Goal: Information Seeking & Learning: Learn about a topic

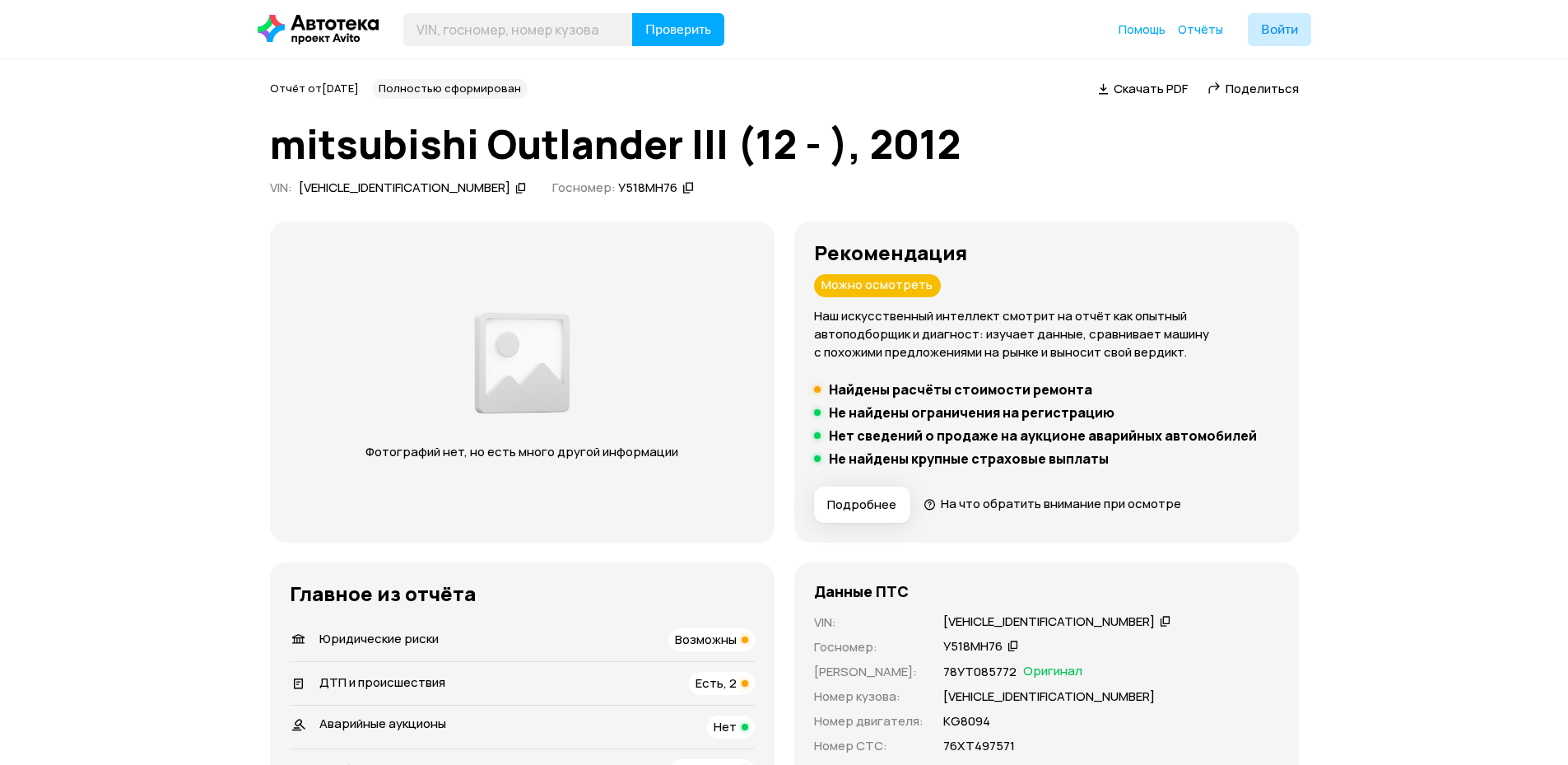
click at [345, 672] on div "ДТП и происшествия Есть, 2" at bounding box center [522, 684] width 465 height 23
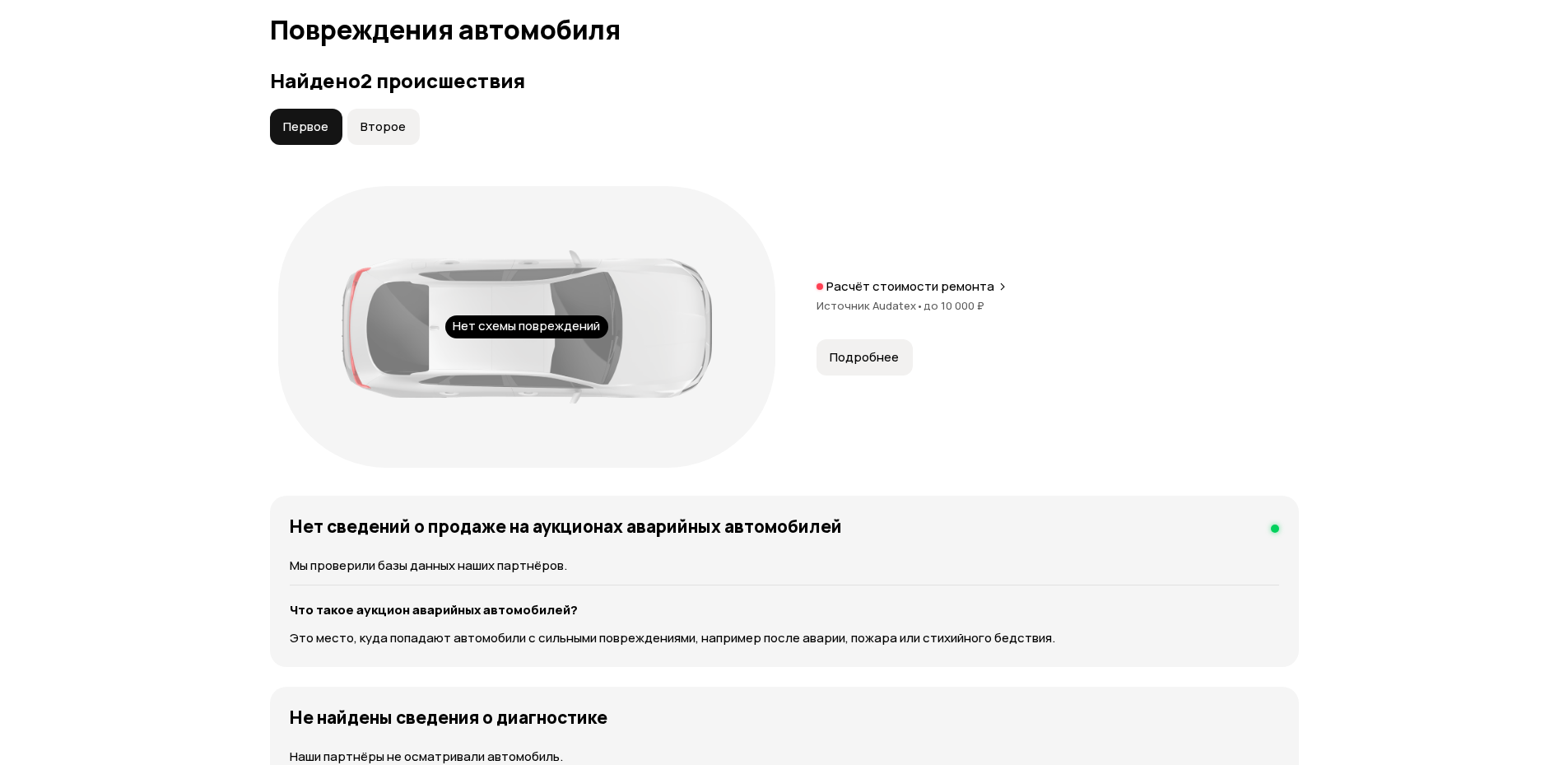
scroll to position [1742, 0]
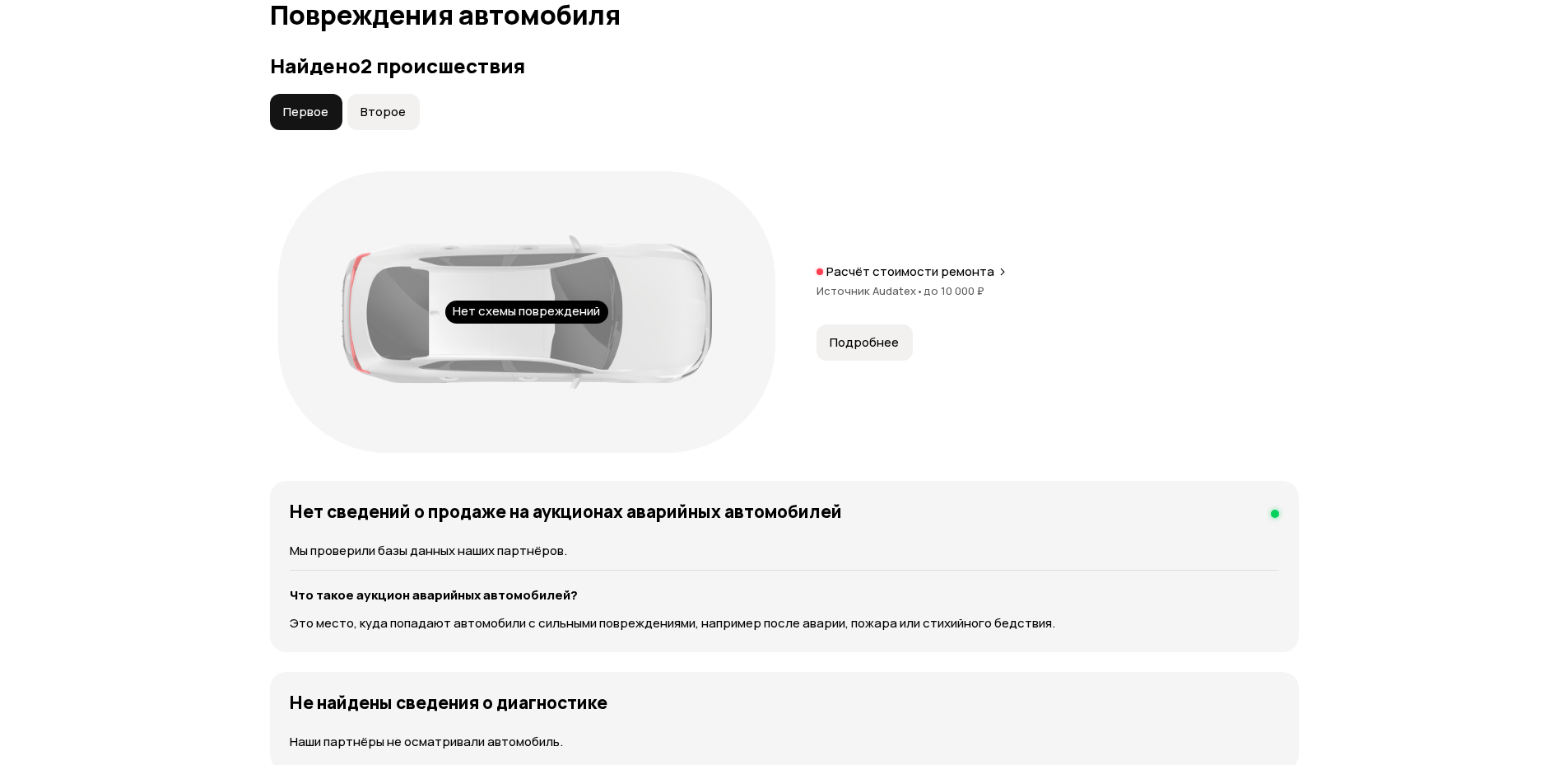
click at [379, 114] on span "Второе" at bounding box center [383, 112] width 45 height 16
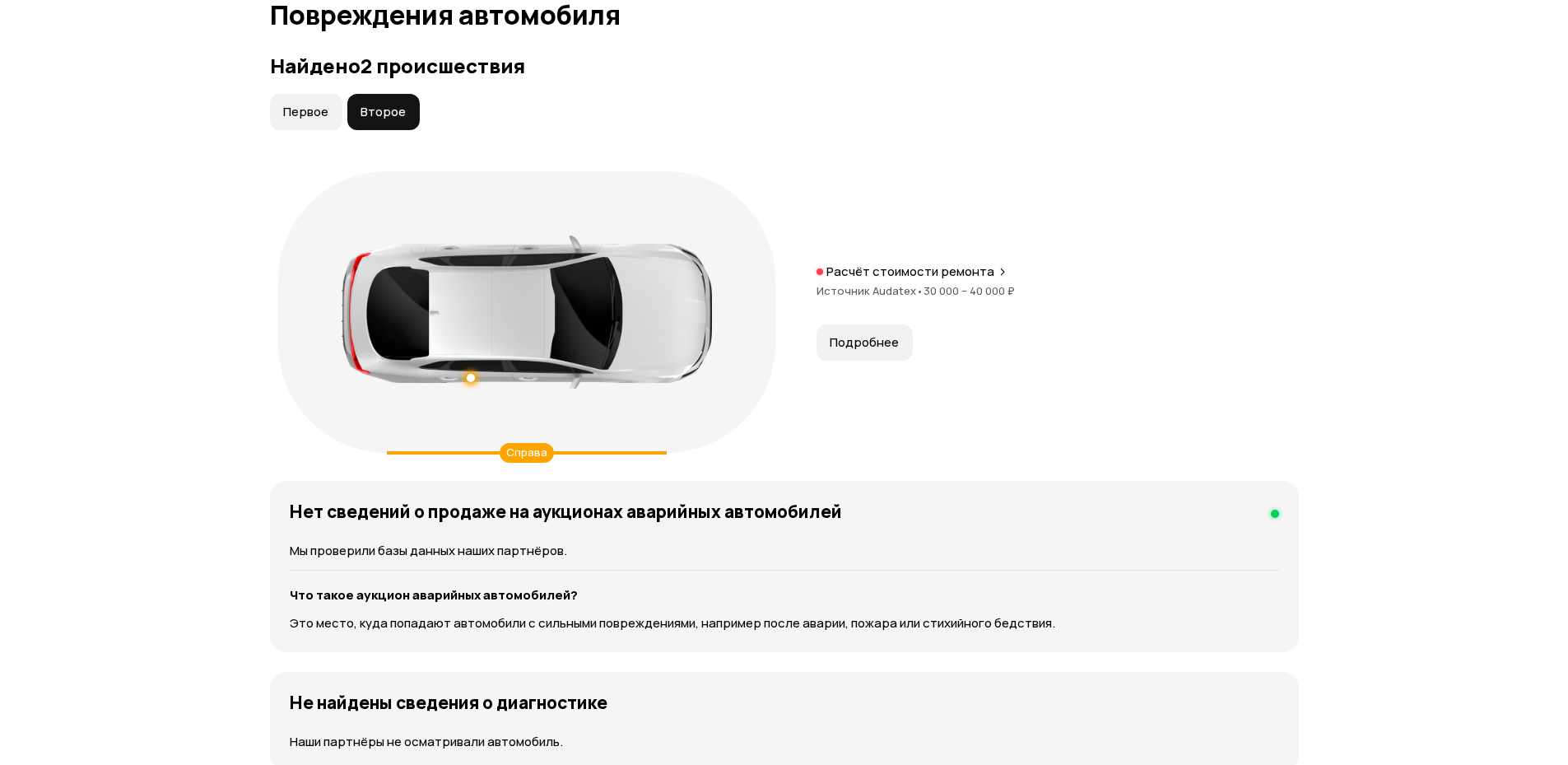
click at [315, 113] on span "Первое" at bounding box center [306, 112] width 45 height 16
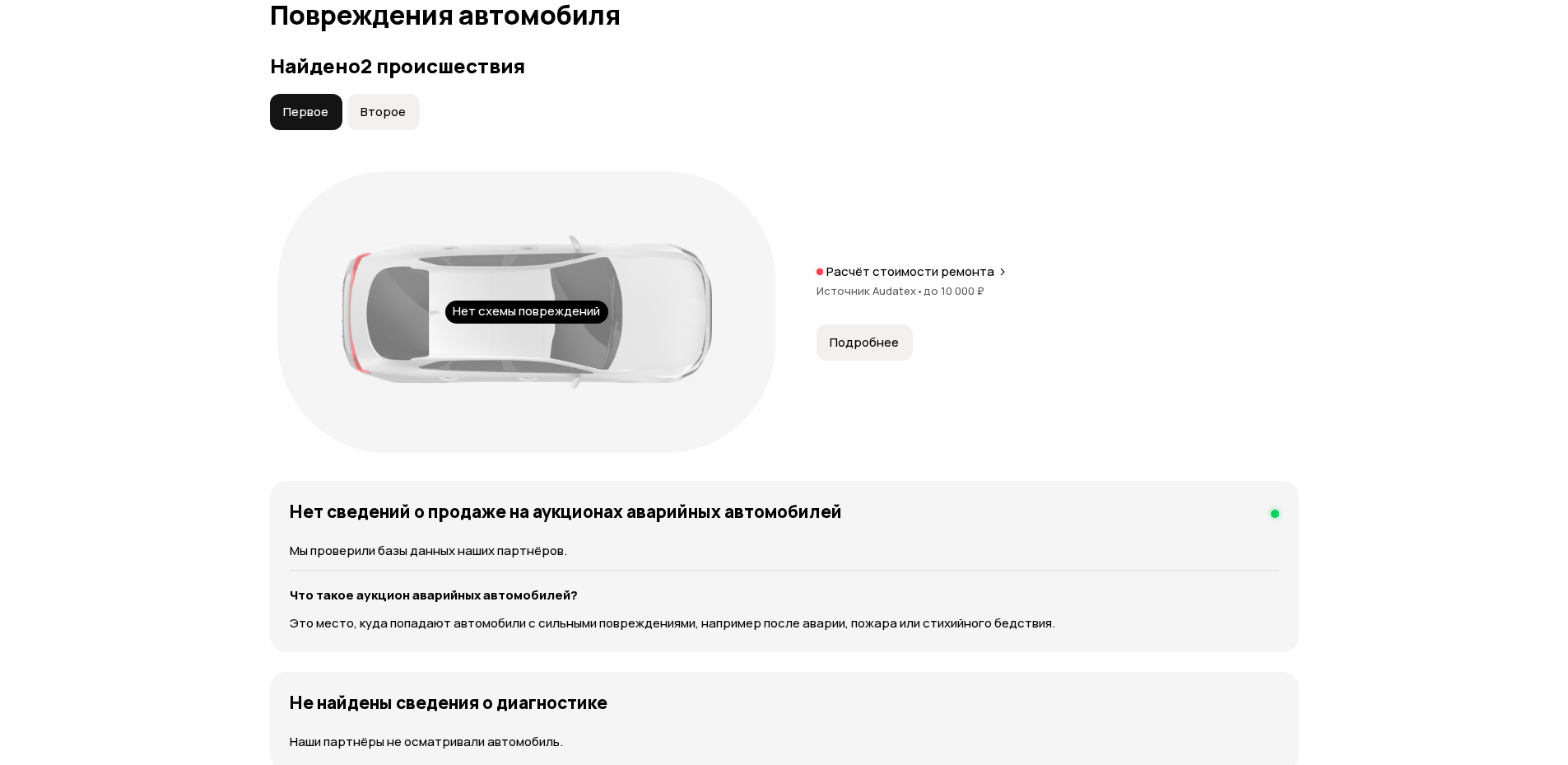
click at [383, 113] on span "Второе" at bounding box center [383, 112] width 45 height 16
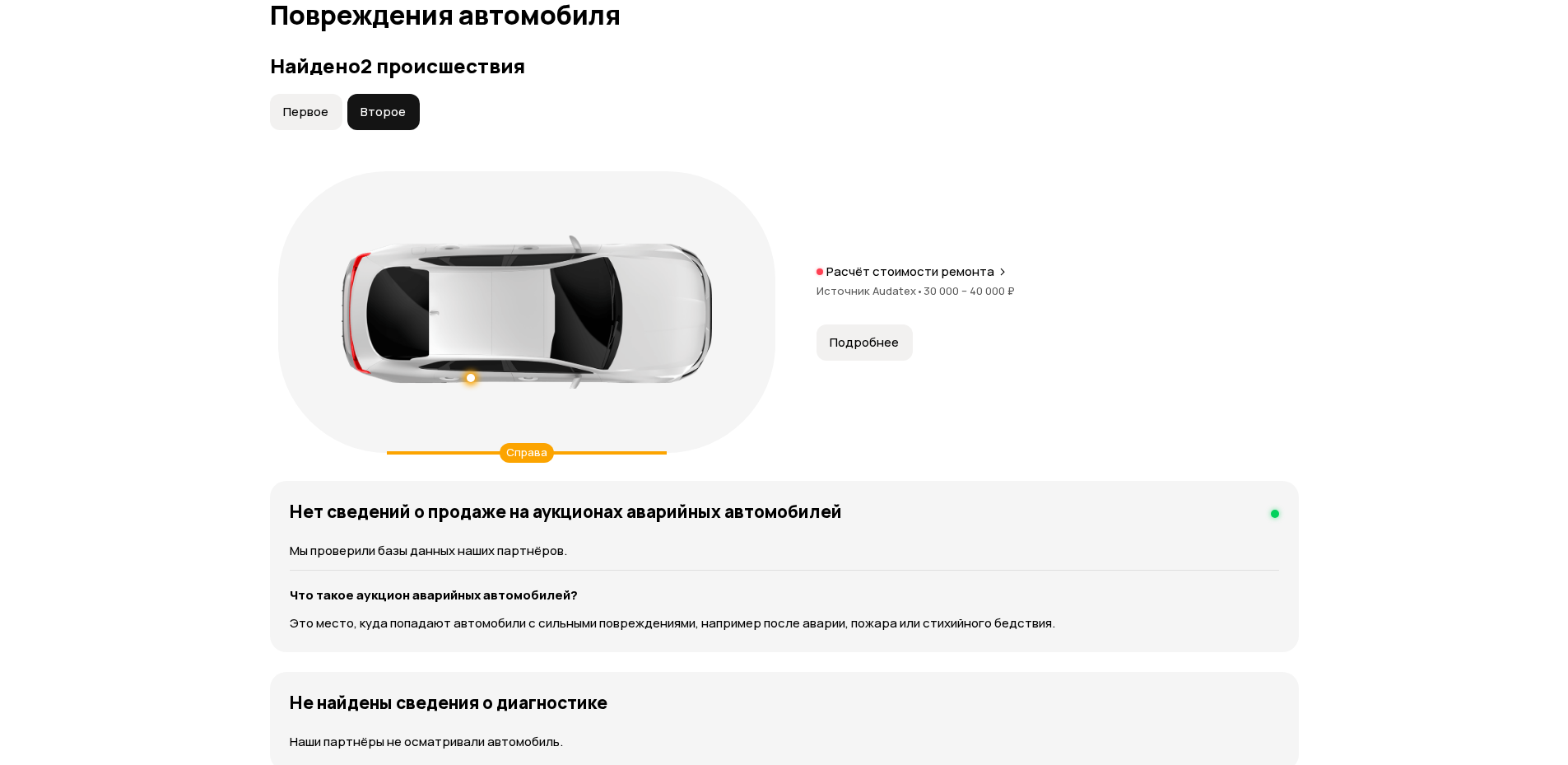
click at [316, 126] on button "Первое" at bounding box center [307, 112] width 73 height 36
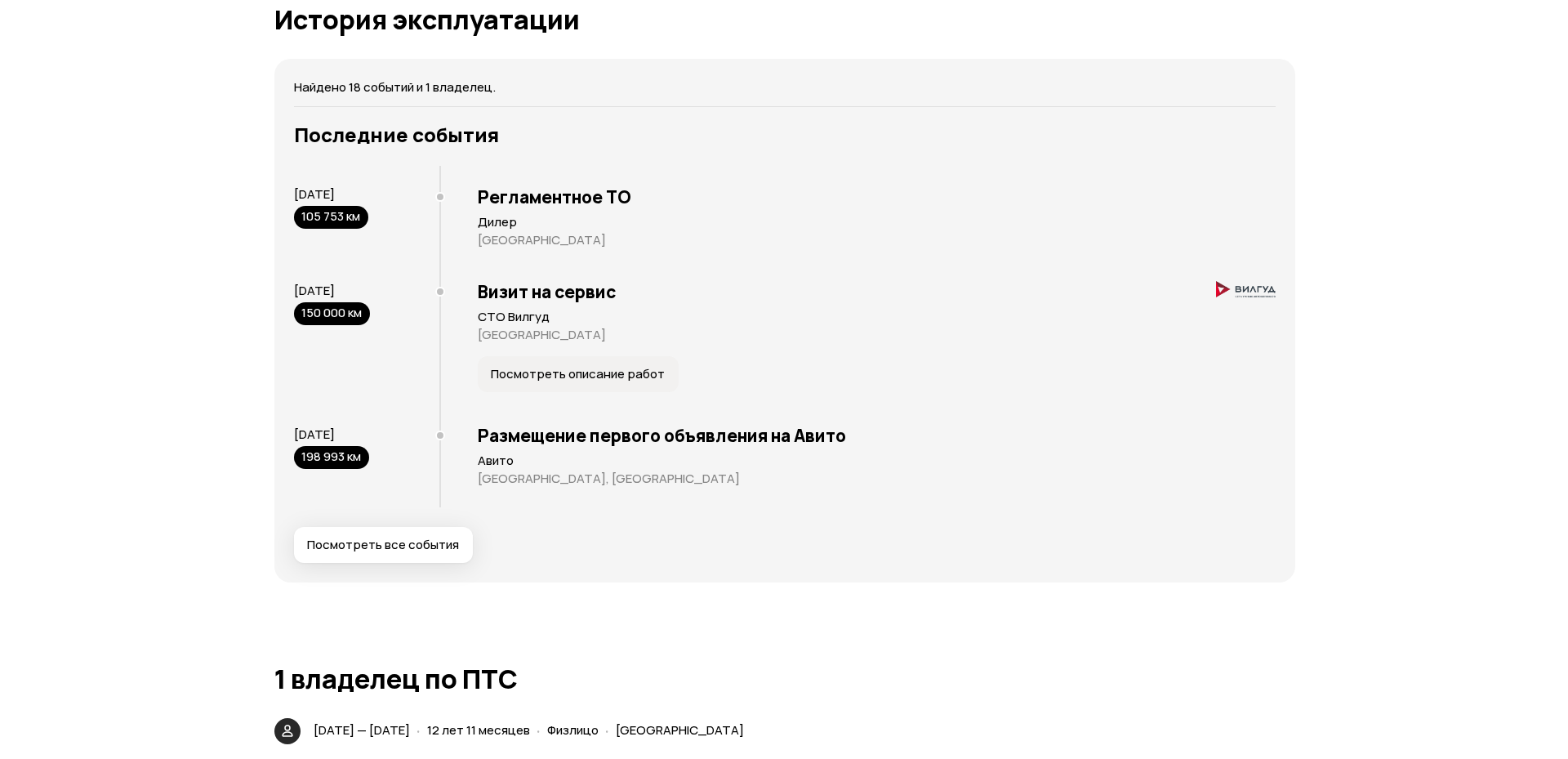
scroll to position [3199, 0]
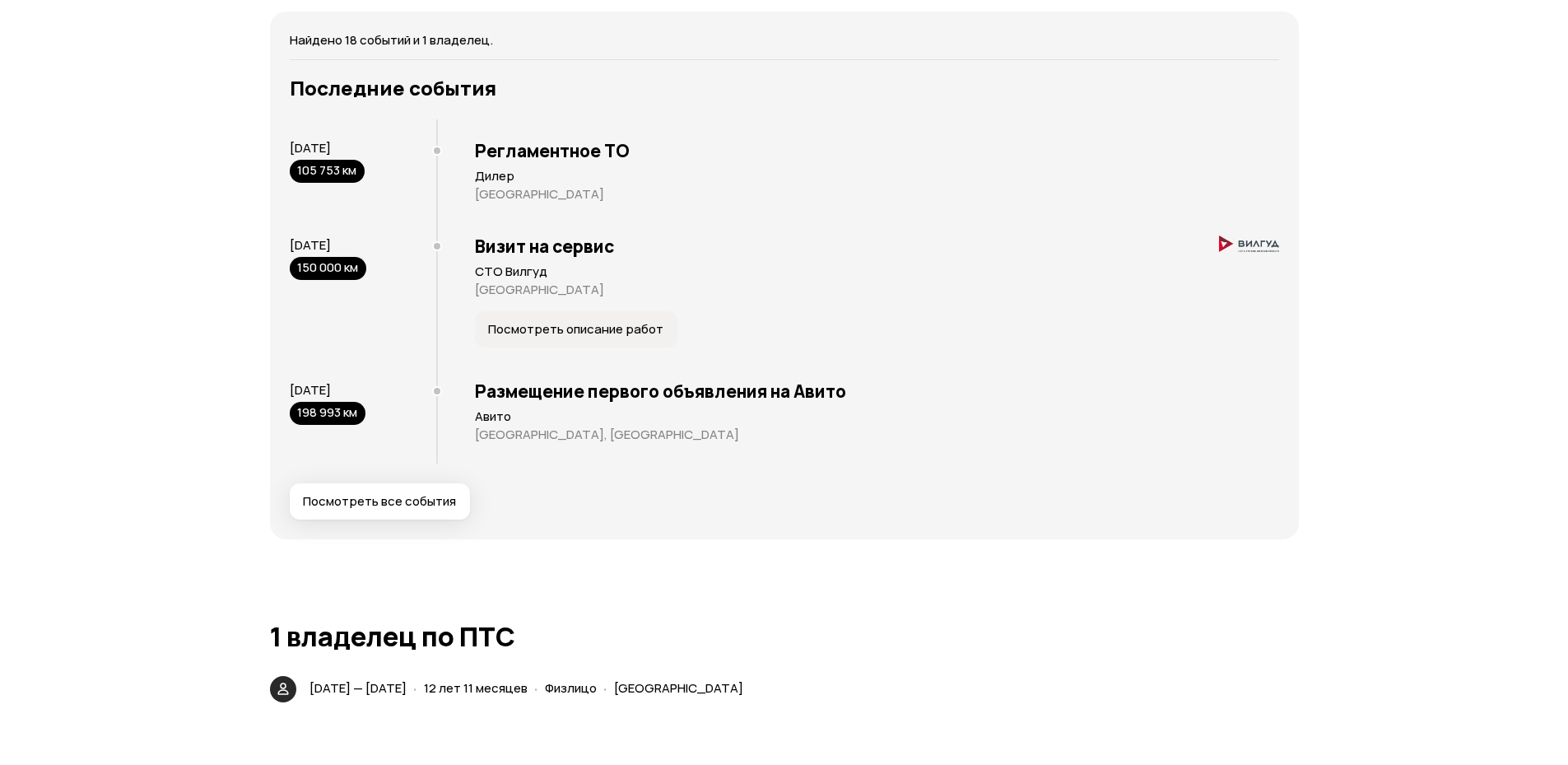
click at [436, 503] on span "Посмотреть все события" at bounding box center [379, 501] width 153 height 16
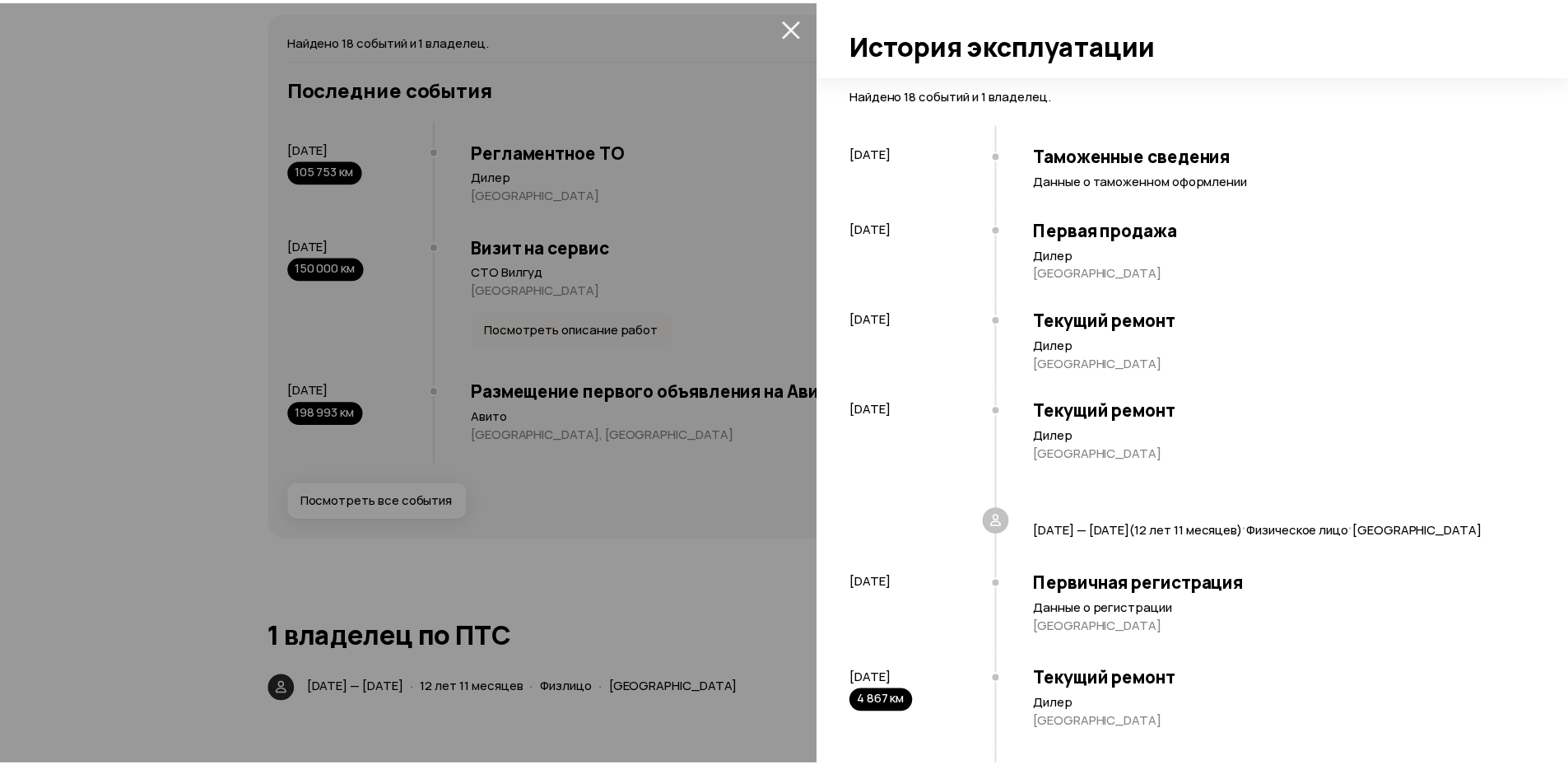
scroll to position [444, 0]
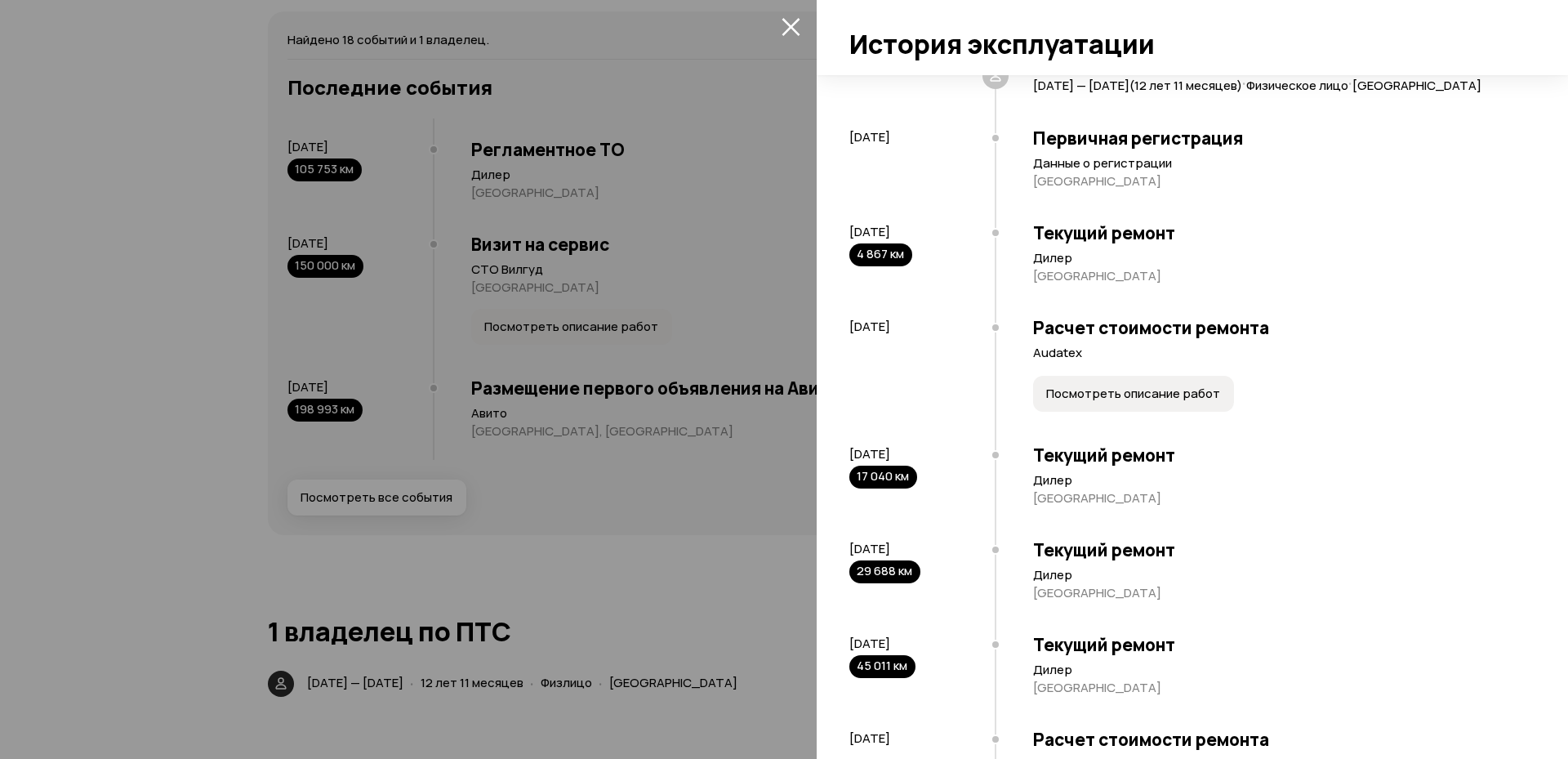
click at [489, 555] on div at bounding box center [784, 379] width 1568 height 759
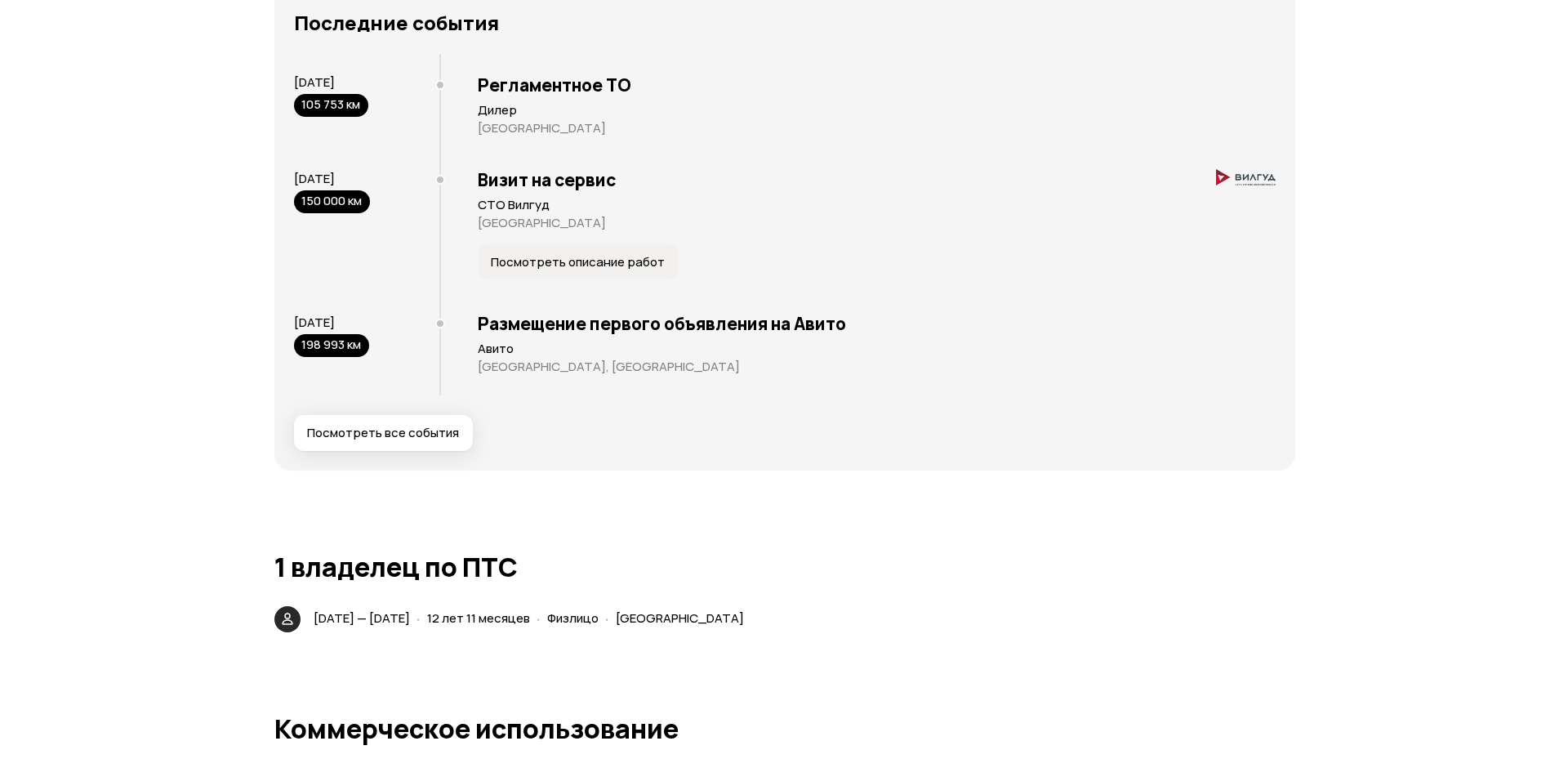
scroll to position [3297, 0]
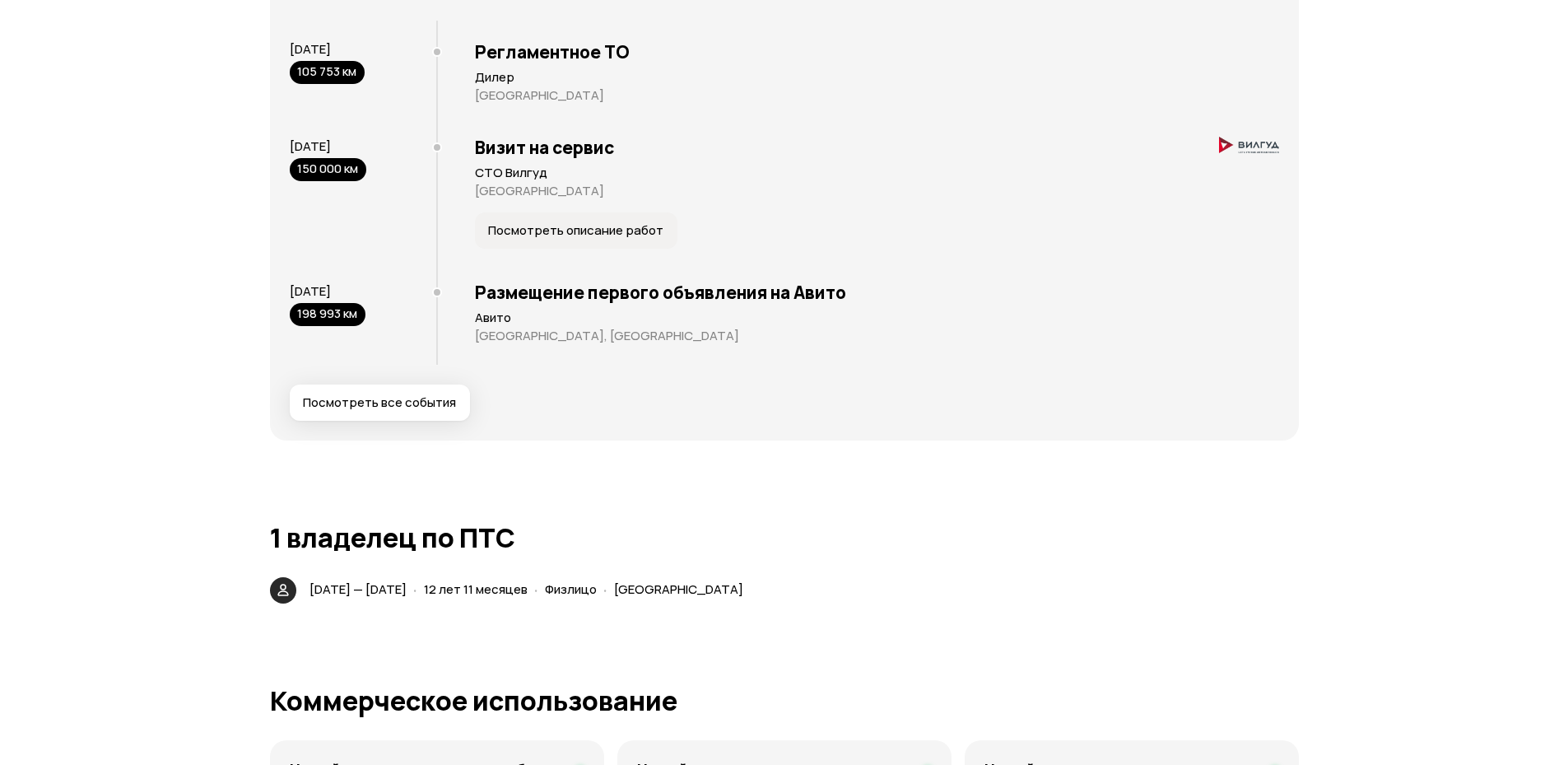
click at [410, 425] on div "Найдено 18 событий и 1 владелец. Последние события 19 января 2017 105 753 км Ре…" at bounding box center [784, 176] width 1029 height 528
click at [412, 408] on span "Посмотреть все события" at bounding box center [379, 402] width 153 height 16
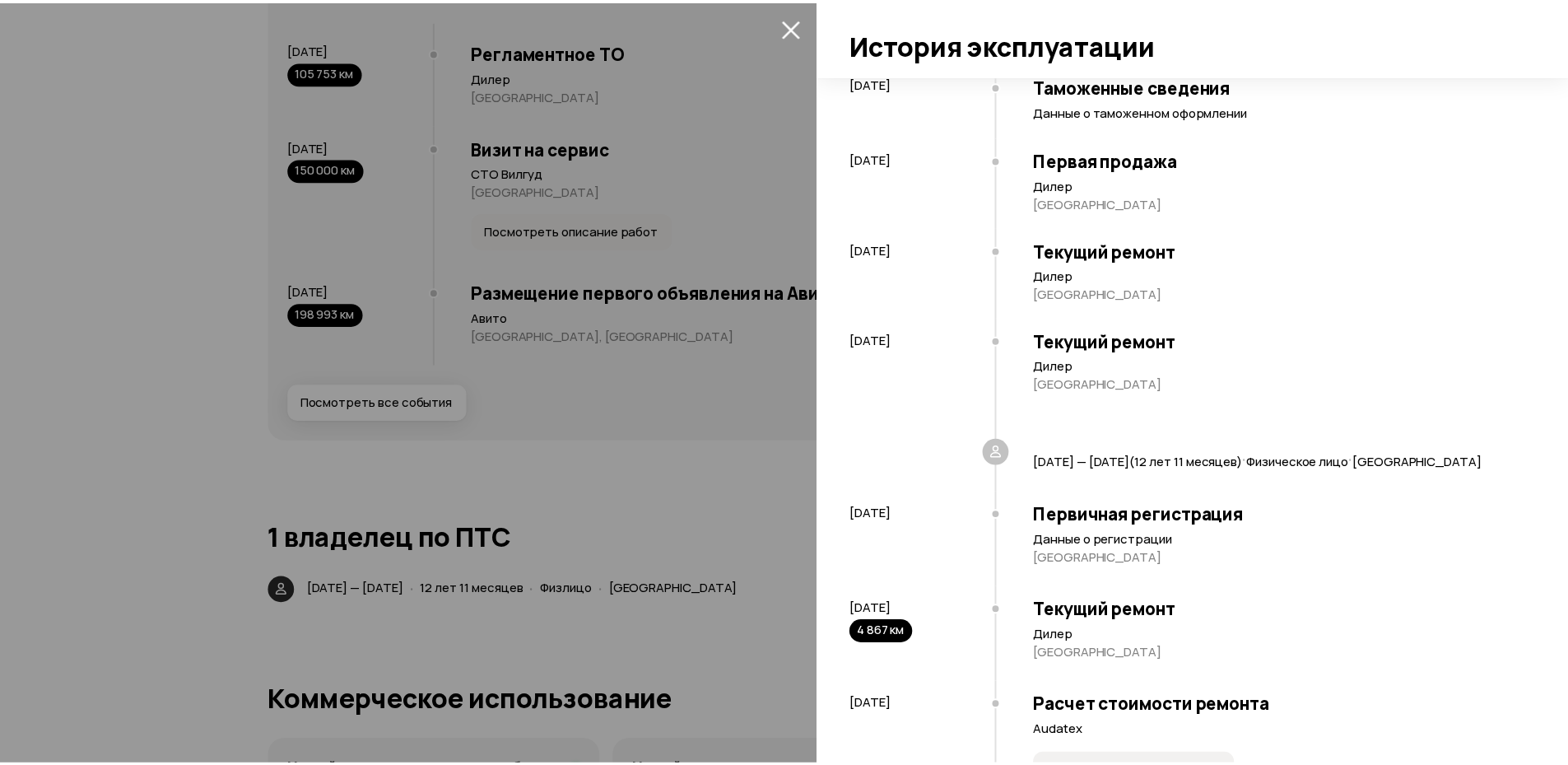
scroll to position [0, 0]
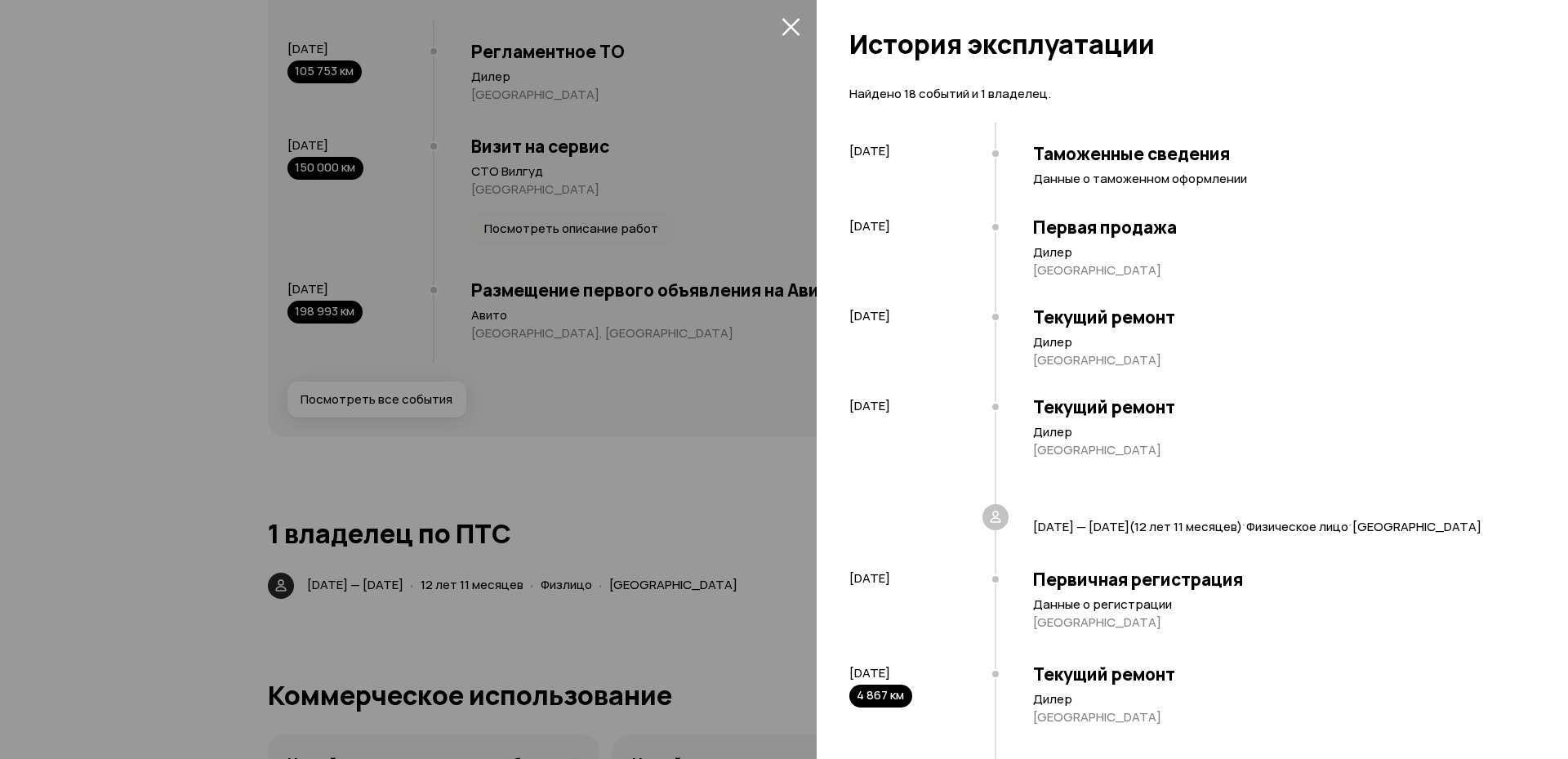
click at [786, 28] on icon "закрыть" at bounding box center [791, 27] width 19 height 19
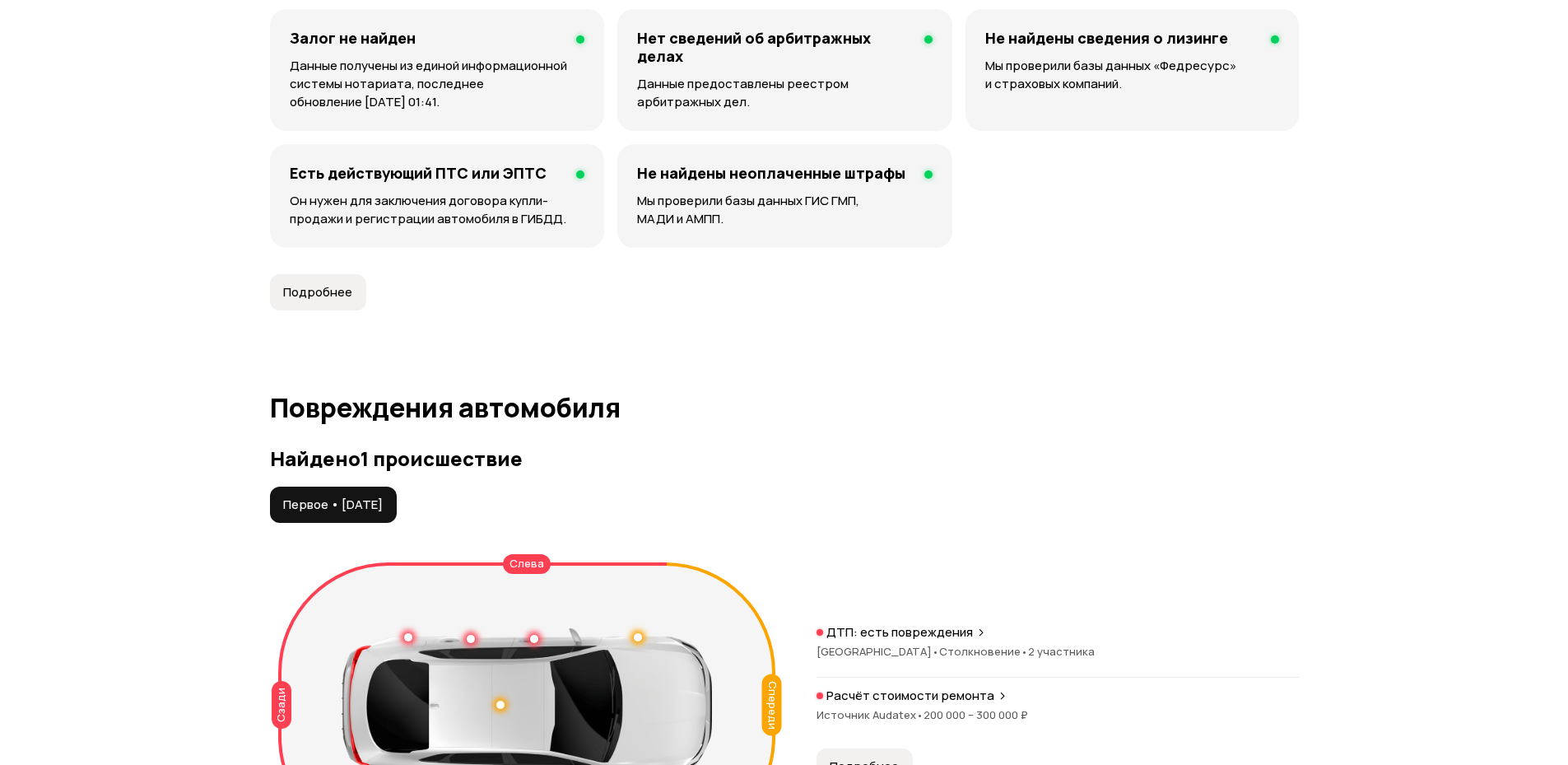
scroll to position [1680, 0]
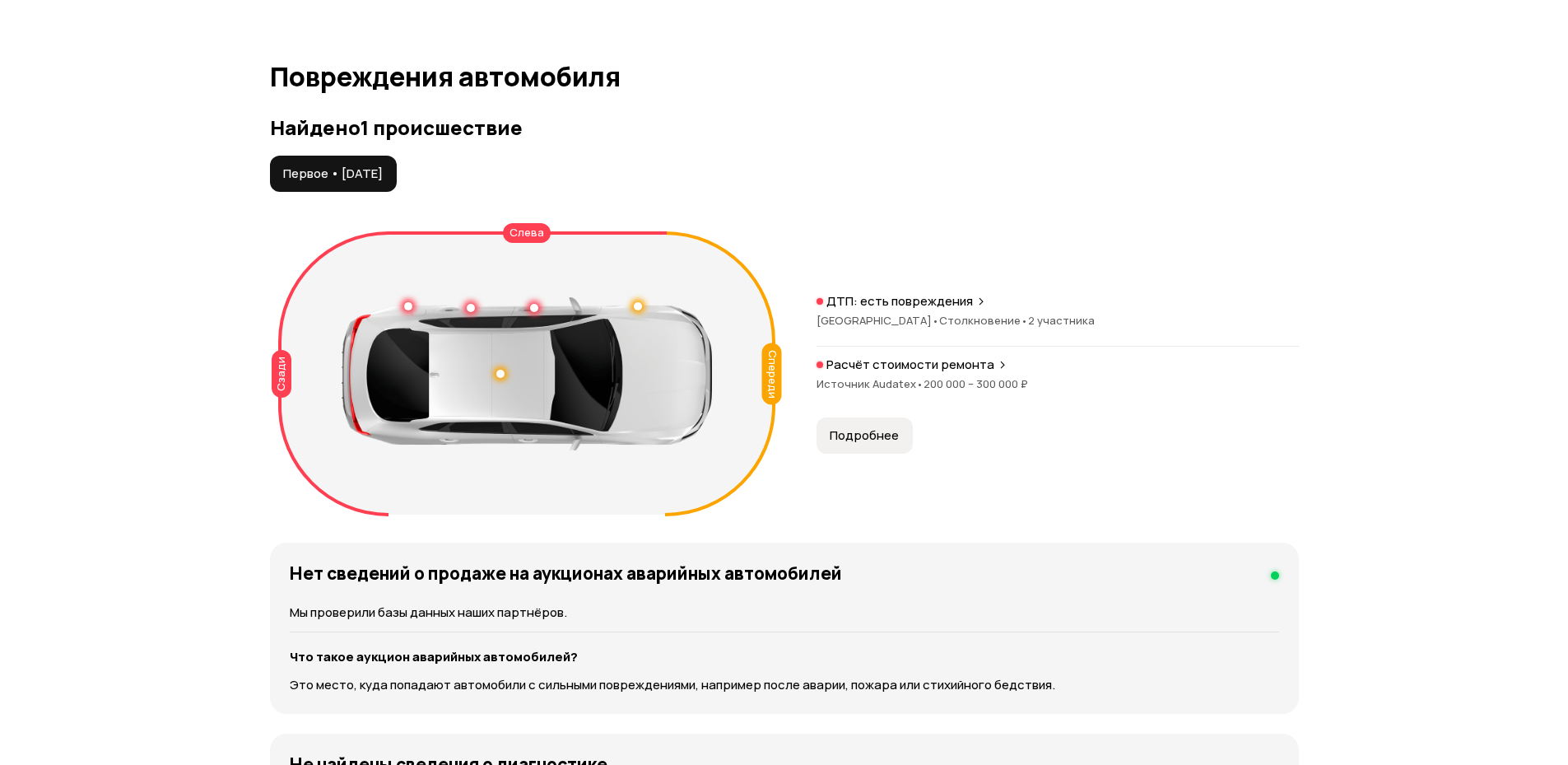
click at [870, 435] on span "Подробнее" at bounding box center [864, 435] width 69 height 16
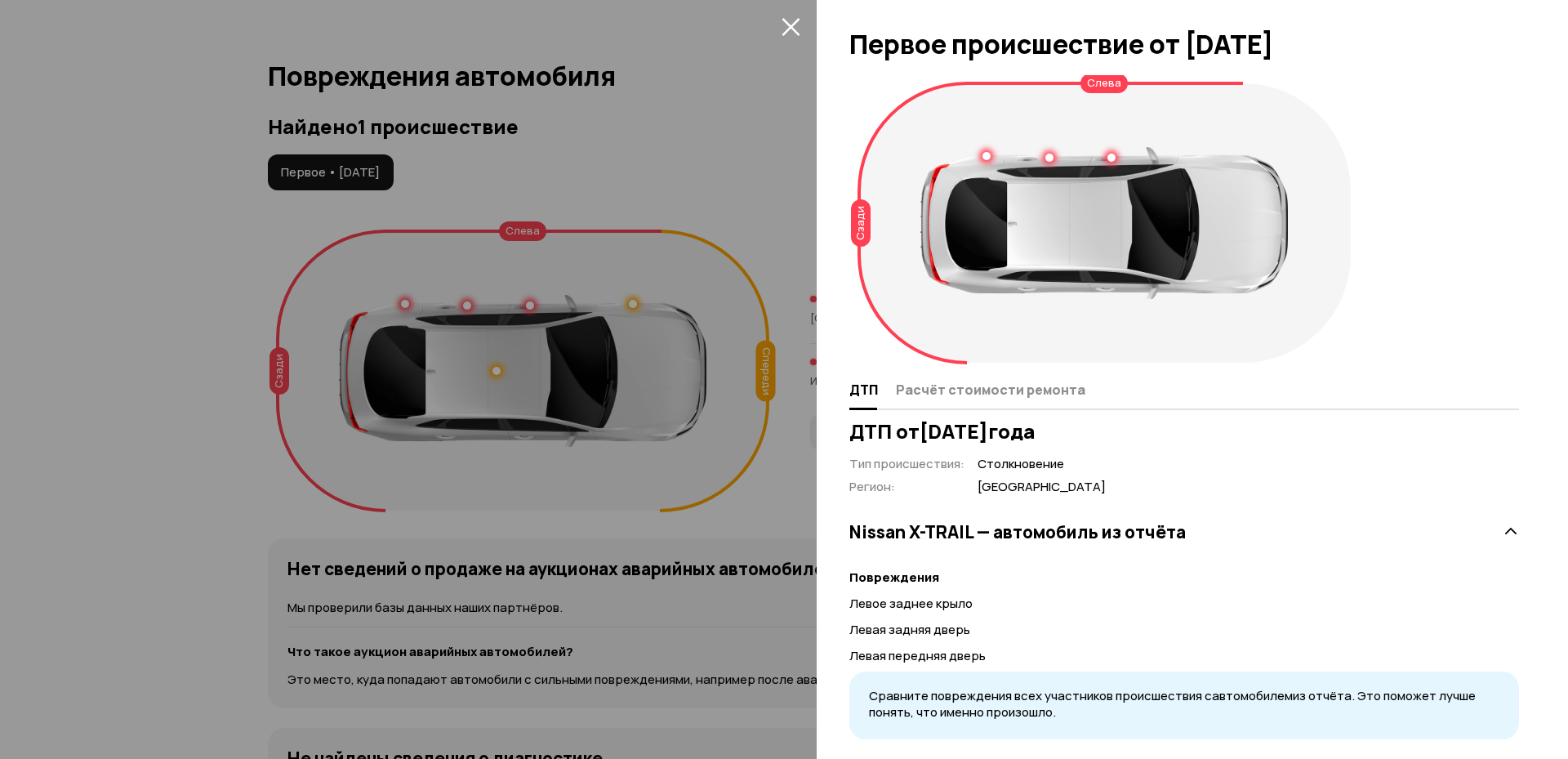
click at [799, 34] on icon "закрыть" at bounding box center [790, 27] width 18 height 18
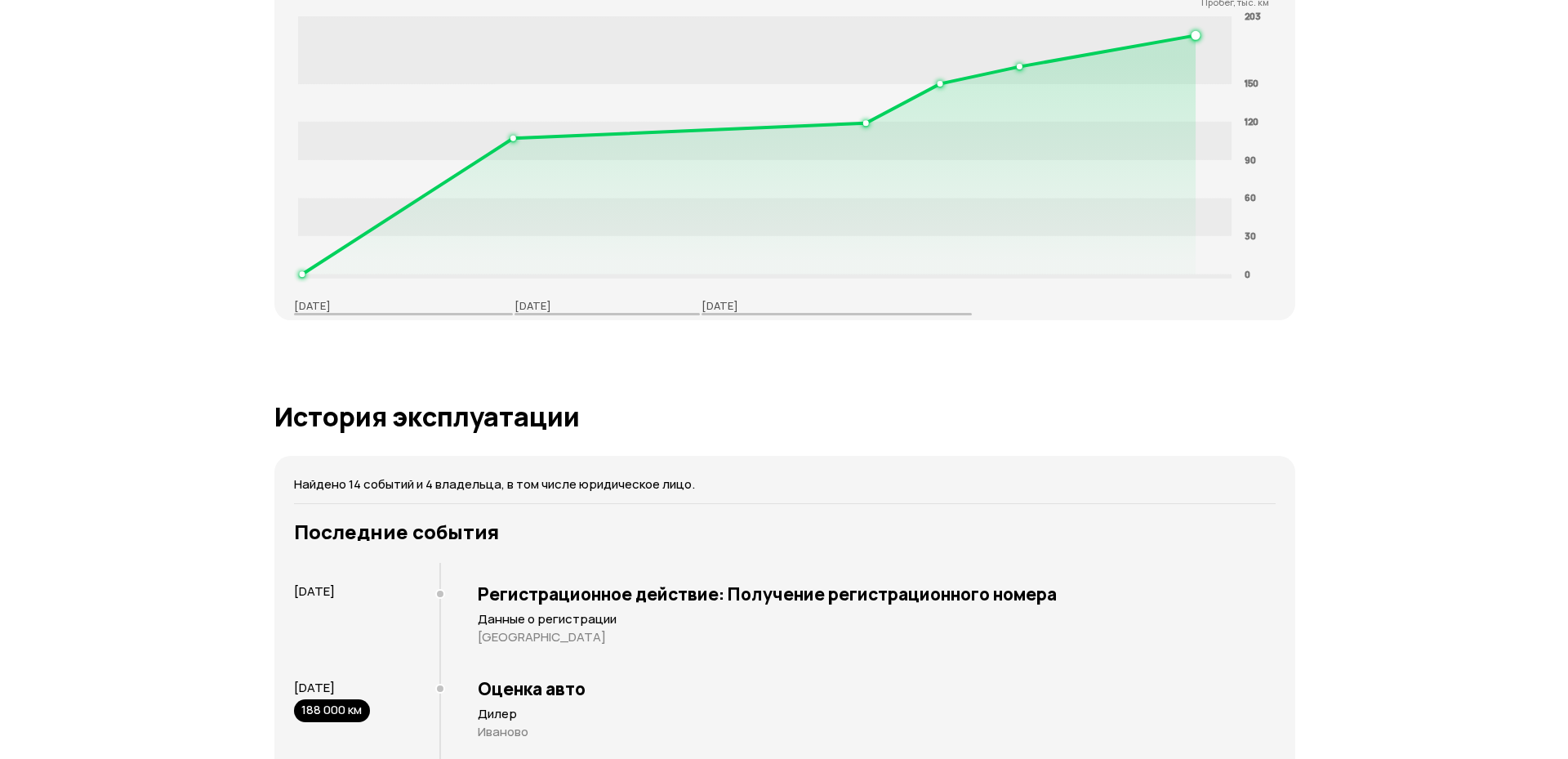
scroll to position [3138, 0]
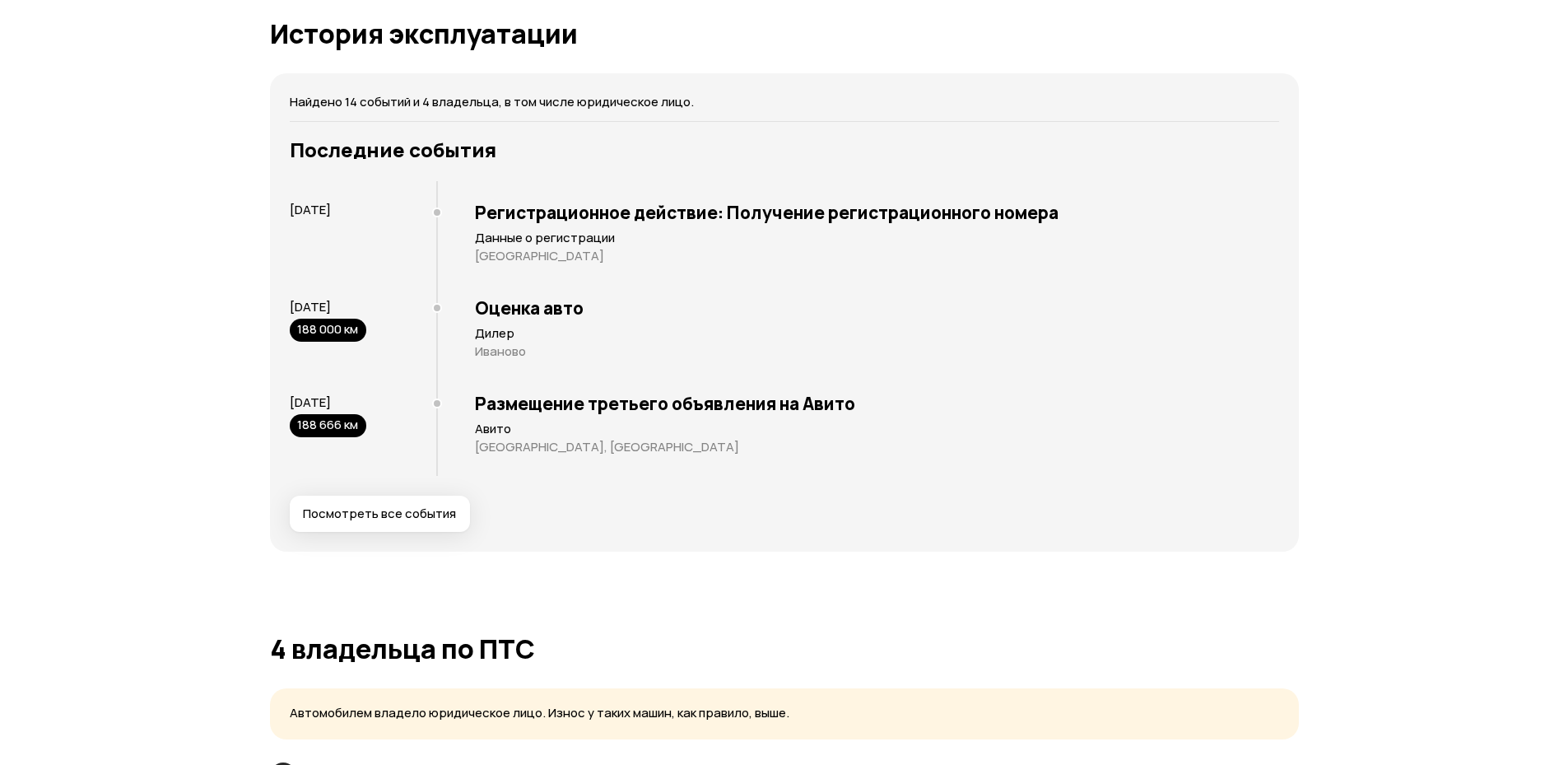
click at [426, 507] on span "Посмотреть все события" at bounding box center [379, 514] width 153 height 16
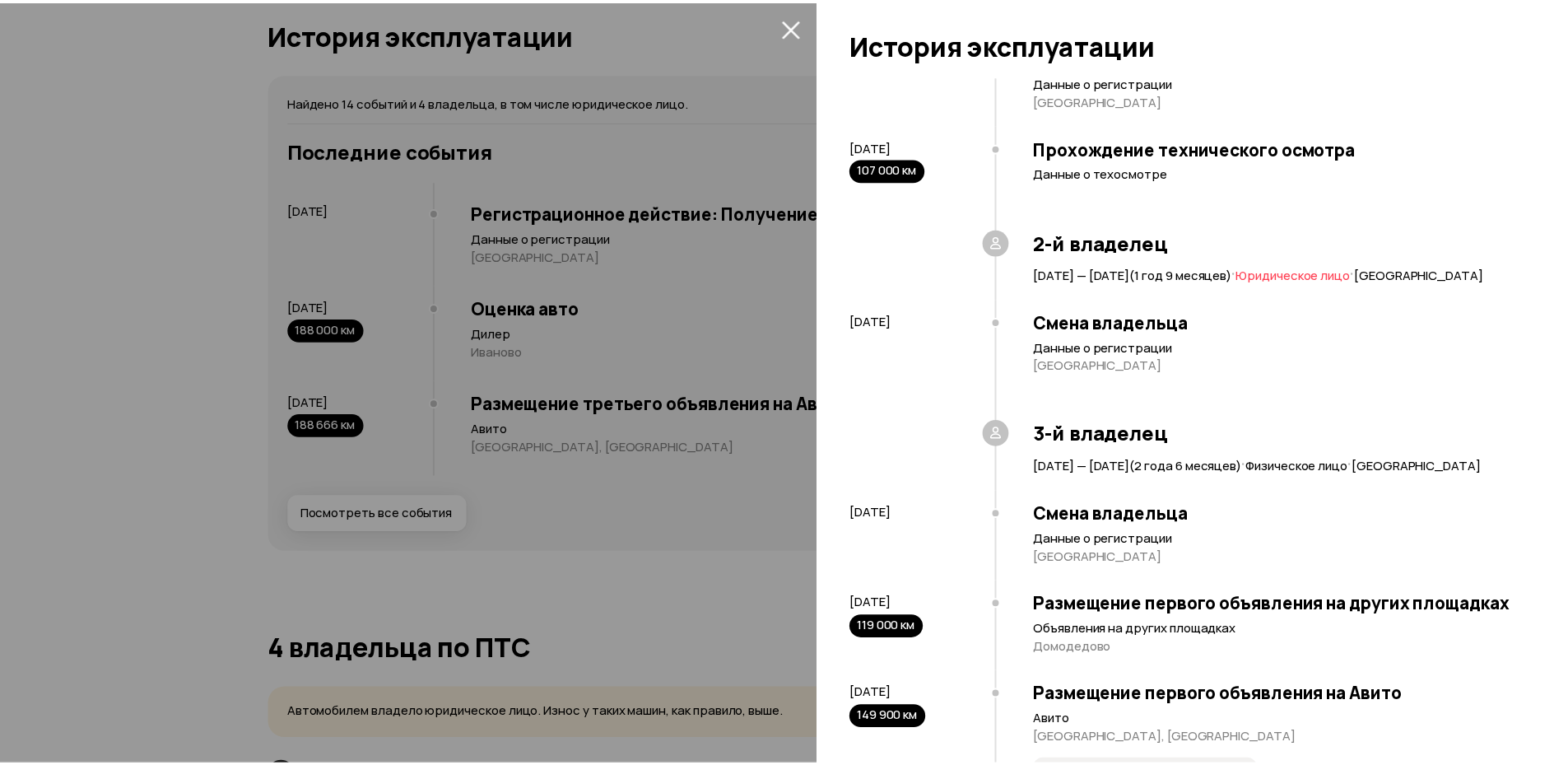
scroll to position [0, 0]
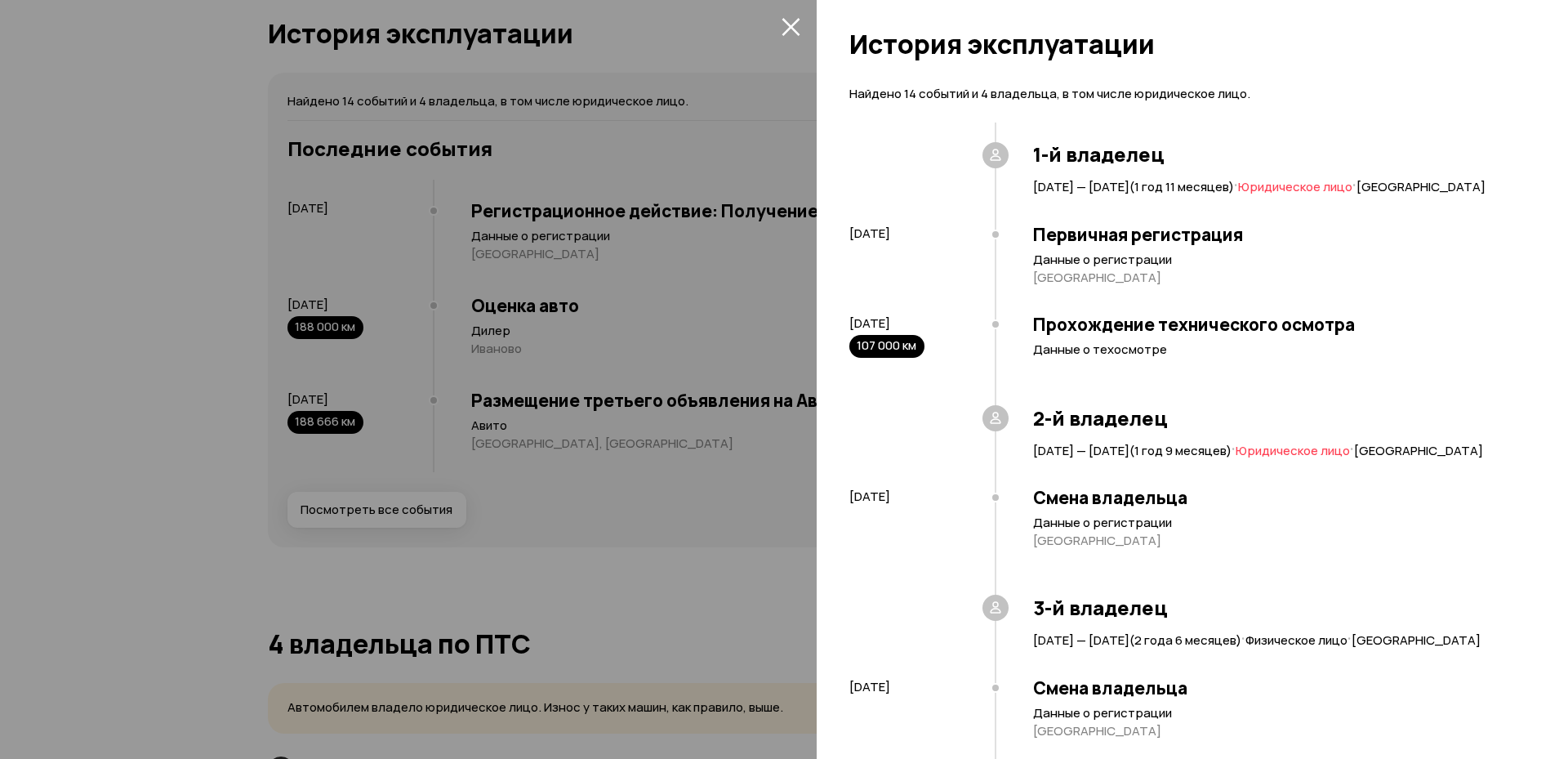
click at [796, 21] on icon "закрыть" at bounding box center [790, 27] width 18 height 18
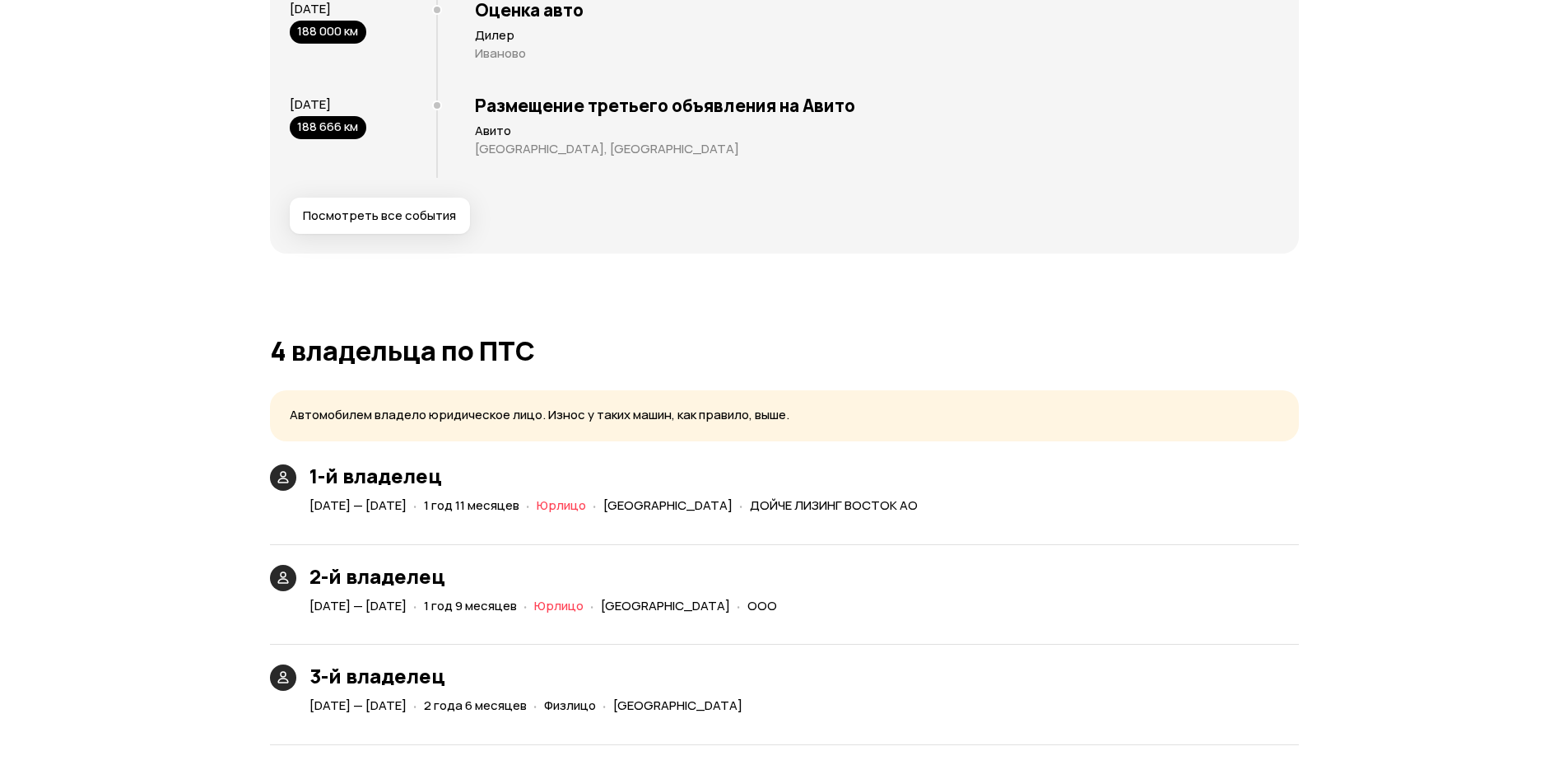
scroll to position [3854, 0]
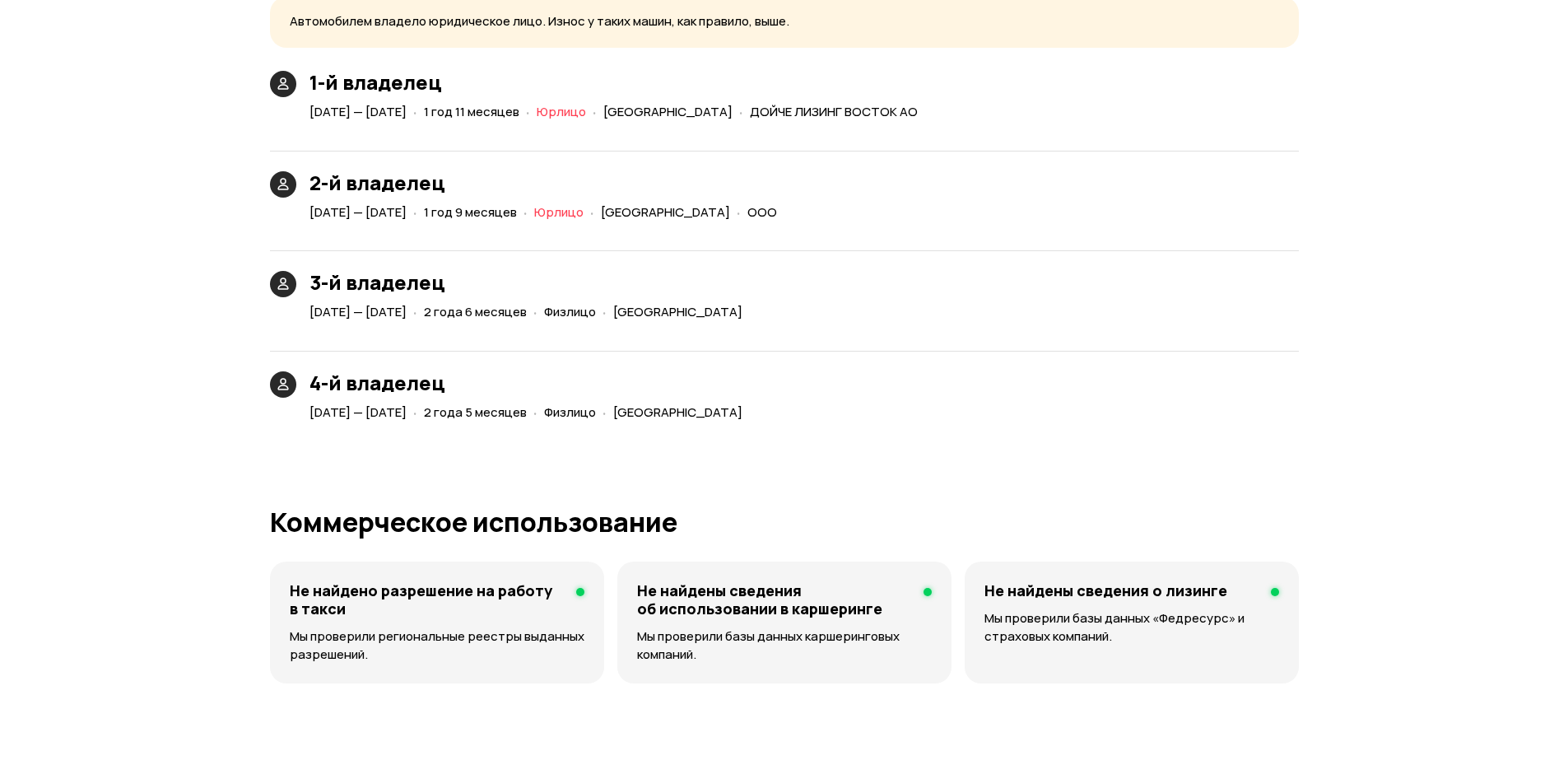
click at [815, 107] on span "ДОЙЧЕ ЛИЗИНГ ВОСТОК АО" at bounding box center [834, 112] width 168 height 17
drag, startPoint x: 810, startPoint y: 116, endPoint x: 990, endPoint y: 120, distance: 180.0
click at [927, 120] on div "[DATE] — [DATE] · 1 год 11 месяцев · Юрлицо · [GEOGRAPHIC_DATA] · ДОЙЧЕ ЛИЗИНГ …" at bounding box center [617, 113] width 622 height 24
click at [994, 120] on div "1-й владелец [DATE] — [DATE] · 1 год 11 месяцев · [PERSON_NAME][GEOGRAPHIC_DATA…" at bounding box center [784, 98] width 1029 height 54
drag, startPoint x: 814, startPoint y: 115, endPoint x: 958, endPoint y: 110, distance: 144.1
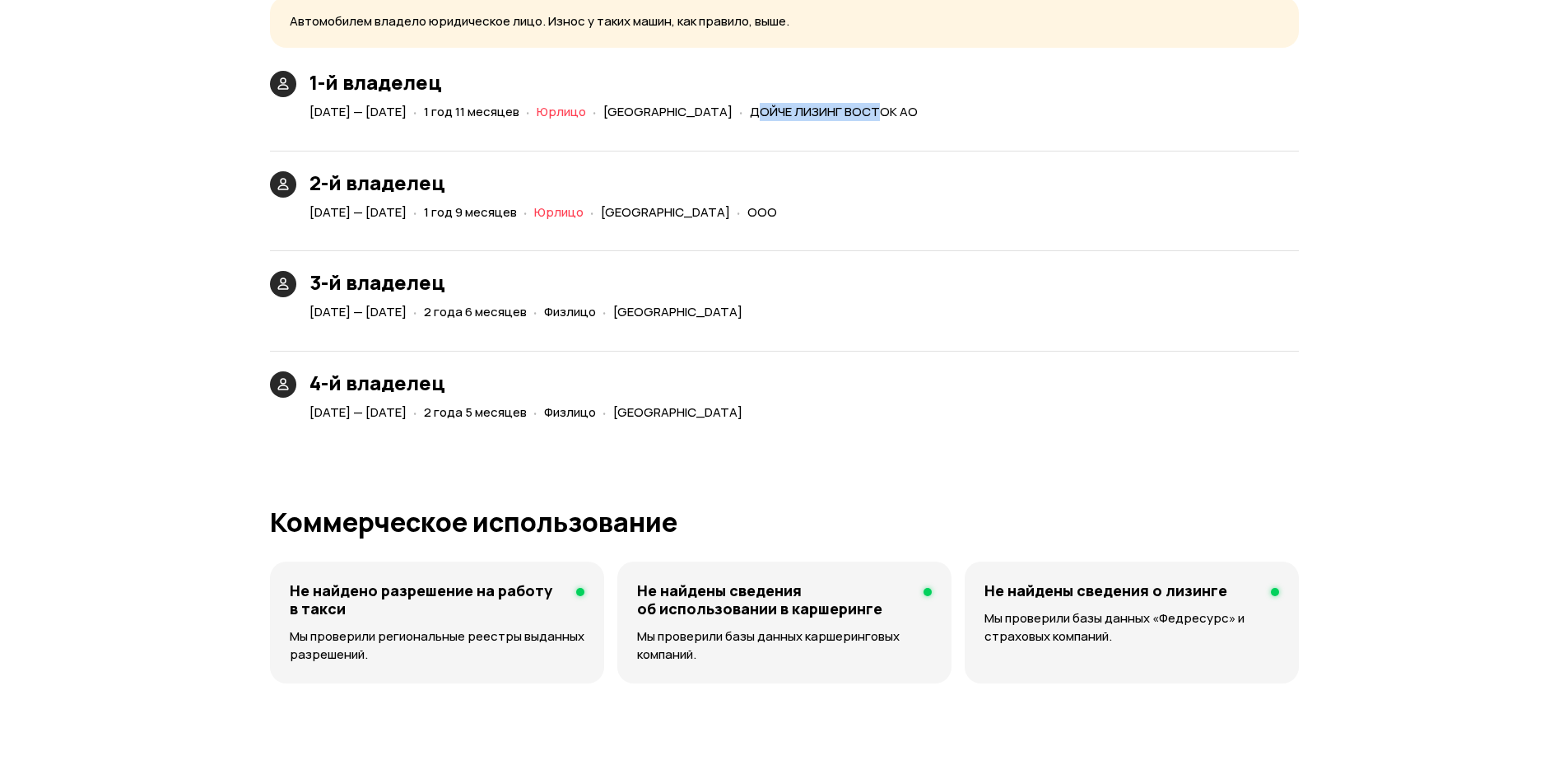
click at [918, 111] on span "ДОЙЧЕ ЛИЗИНГ ВОСТОК АО" at bounding box center [834, 112] width 168 height 17
click at [918, 110] on span "ДОЙЧЕ ЛИЗИНГ ВОСТОК АО" at bounding box center [834, 112] width 168 height 17
drag, startPoint x: 812, startPoint y: 109, endPoint x: 1008, endPoint y: 109, distance: 196.0
click at [1008, 109] on div "1-й владелец [DATE] — [DATE] · 1 год 11 месяцев · [PERSON_NAME][GEOGRAPHIC_DATA…" at bounding box center [784, 98] width 1029 height 54
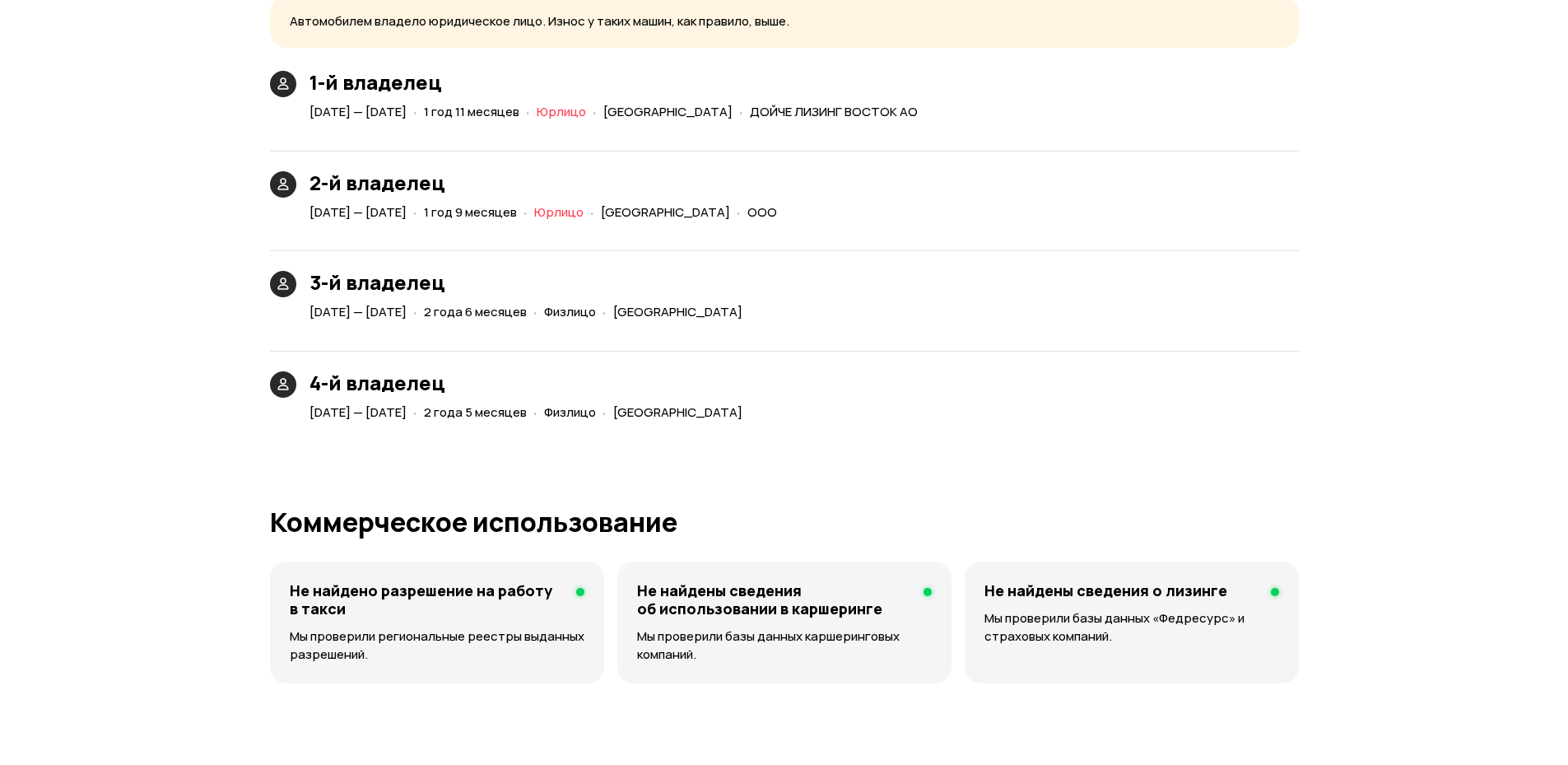
drag, startPoint x: 852, startPoint y: 224, endPoint x: 676, endPoint y: 224, distance: 176.0
click at [676, 224] on div "2-й владелец [DATE] — [DATE] · 1 год 9 месяцев · Юрлицо · [GEOGRAPHIC_DATA] · О…" at bounding box center [784, 178] width 1029 height 94
click at [901, 210] on div "2-й владелец [DATE] — [DATE] · 1 год 9 месяцев · Юрлицо · [GEOGRAPHIC_DATA] · О…" at bounding box center [784, 178] width 1029 height 94
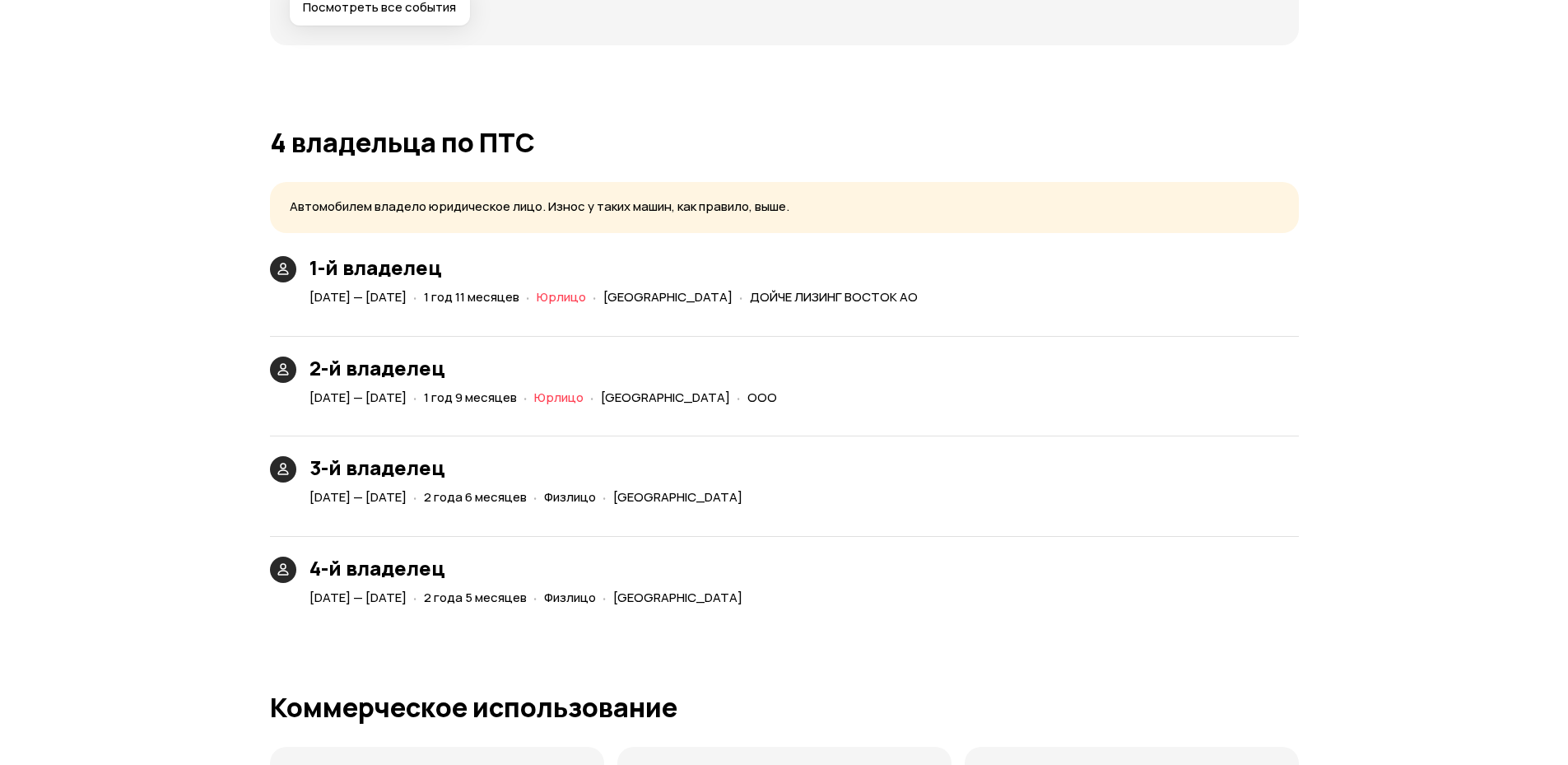
scroll to position [3657, 0]
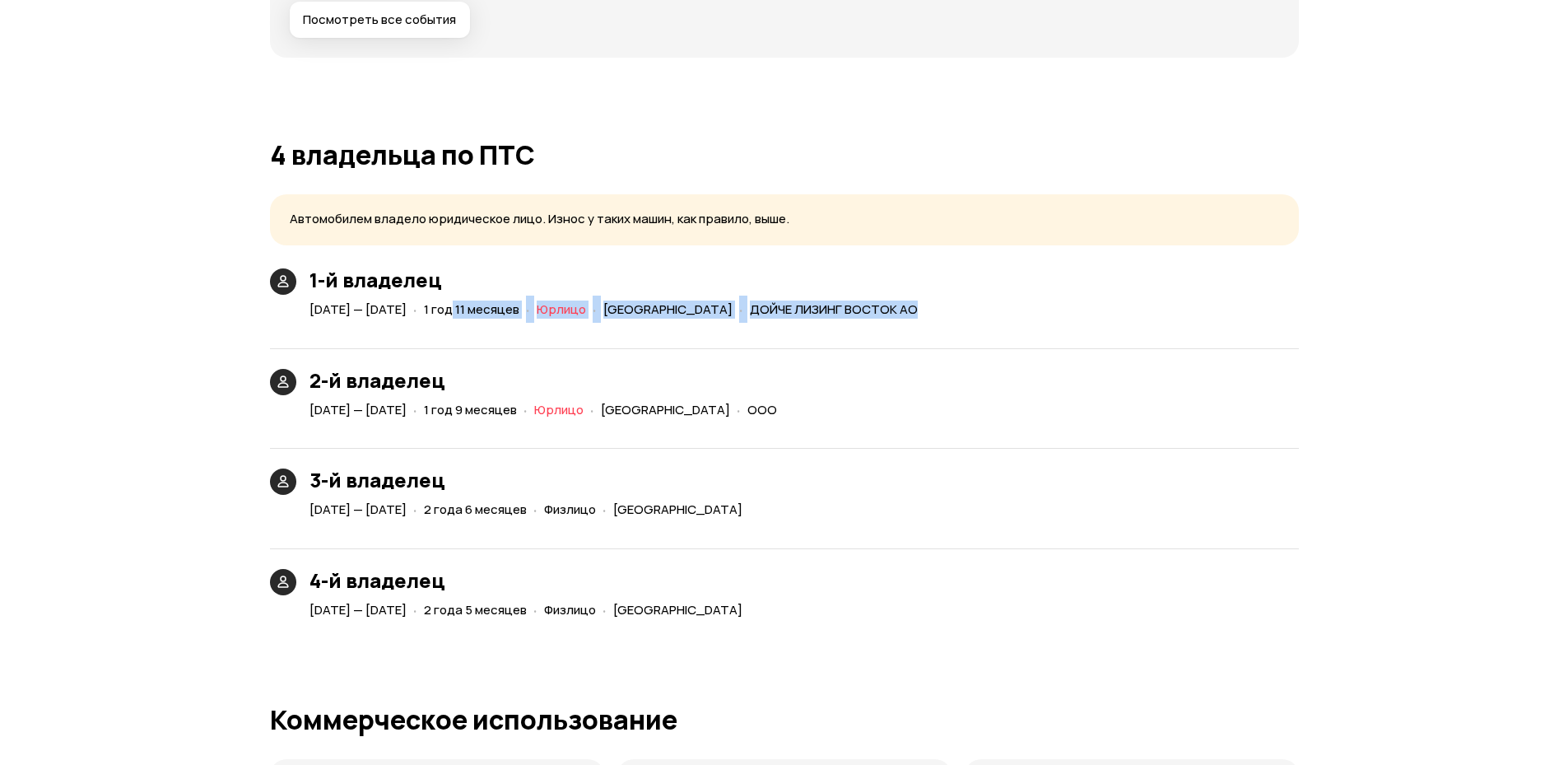
drag, startPoint x: 572, startPoint y: 308, endPoint x: 1056, endPoint y: 331, distance: 484.5
click at [1056, 331] on div "1-й владелец [DATE] — [DATE] · 1 год 11 месяцев · [PERSON_NAME][GEOGRAPHIC_DATA…" at bounding box center [784, 445] width 1029 height 354
click at [1054, 320] on div "1-й владелец [DATE] — [DATE] · 1 год 11 месяцев · [PERSON_NAME][GEOGRAPHIC_DATA…" at bounding box center [784, 295] width 1029 height 54
drag, startPoint x: 812, startPoint y: 311, endPoint x: 995, endPoint y: 315, distance: 183.0
click at [995, 315] on div "1-й владелец [DATE] — [DATE] · 1 год 11 месяцев · [PERSON_NAME][GEOGRAPHIC_DATA…" at bounding box center [784, 295] width 1029 height 54
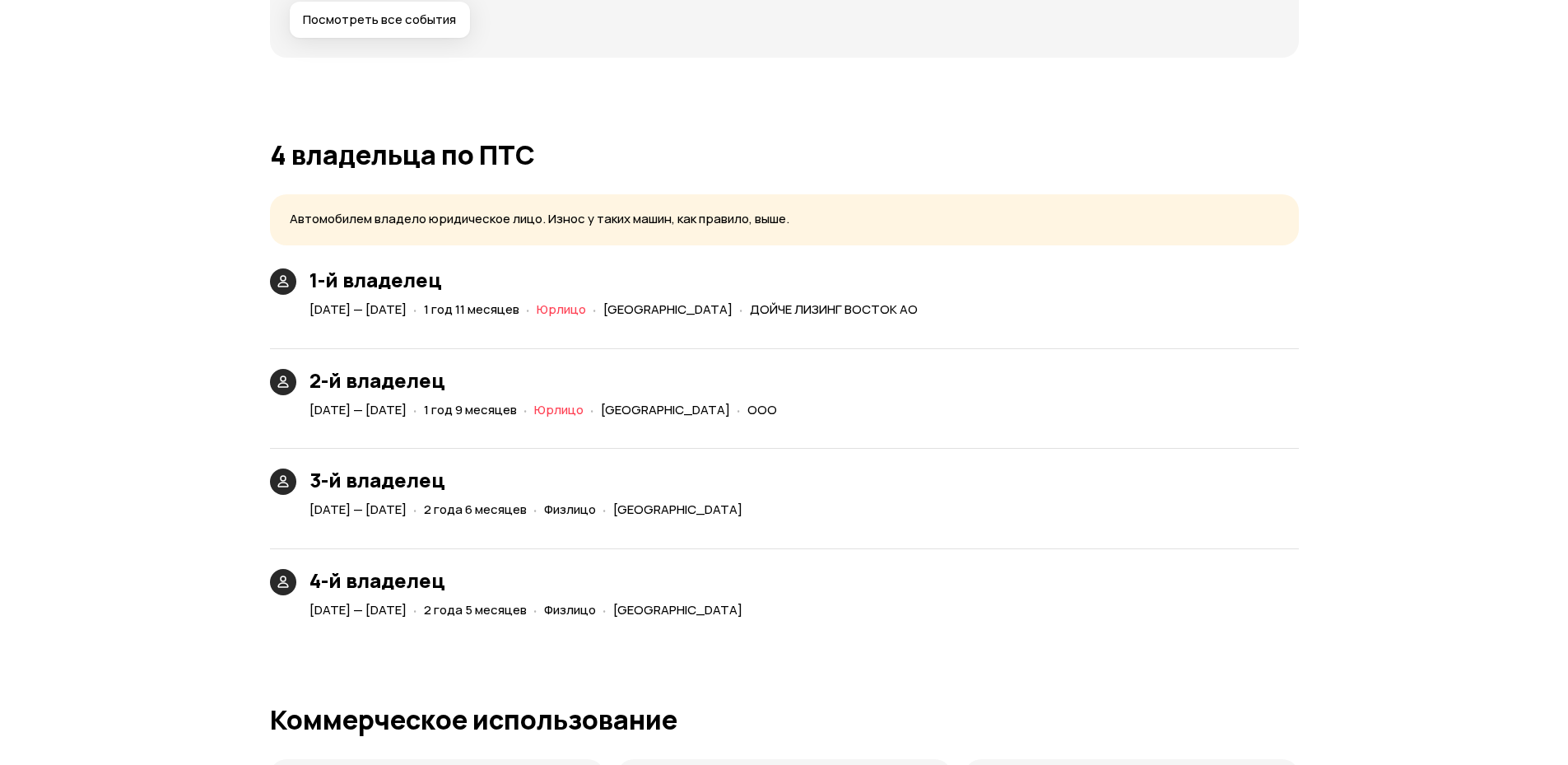
click at [995, 315] on div "1-й владелец [DATE] — [DATE] · 1 год 11 месяцев · [PERSON_NAME][GEOGRAPHIC_DATA…" at bounding box center [784, 295] width 1029 height 54
drag, startPoint x: 809, startPoint y: 413, endPoint x: 865, endPoint y: 411, distance: 56.0
click at [787, 414] on div "[DATE] — [DATE] · 1 год 9 месяцев · Юрлицо · [GEOGRAPHIC_DATA] · ООО" at bounding box center [546, 411] width 481 height 24
click at [871, 410] on div "2-й владелец [DATE] — [DATE] · 1 год 9 месяцев · Юрлицо · [GEOGRAPHIC_DATA] · О…" at bounding box center [784, 375] width 1029 height 94
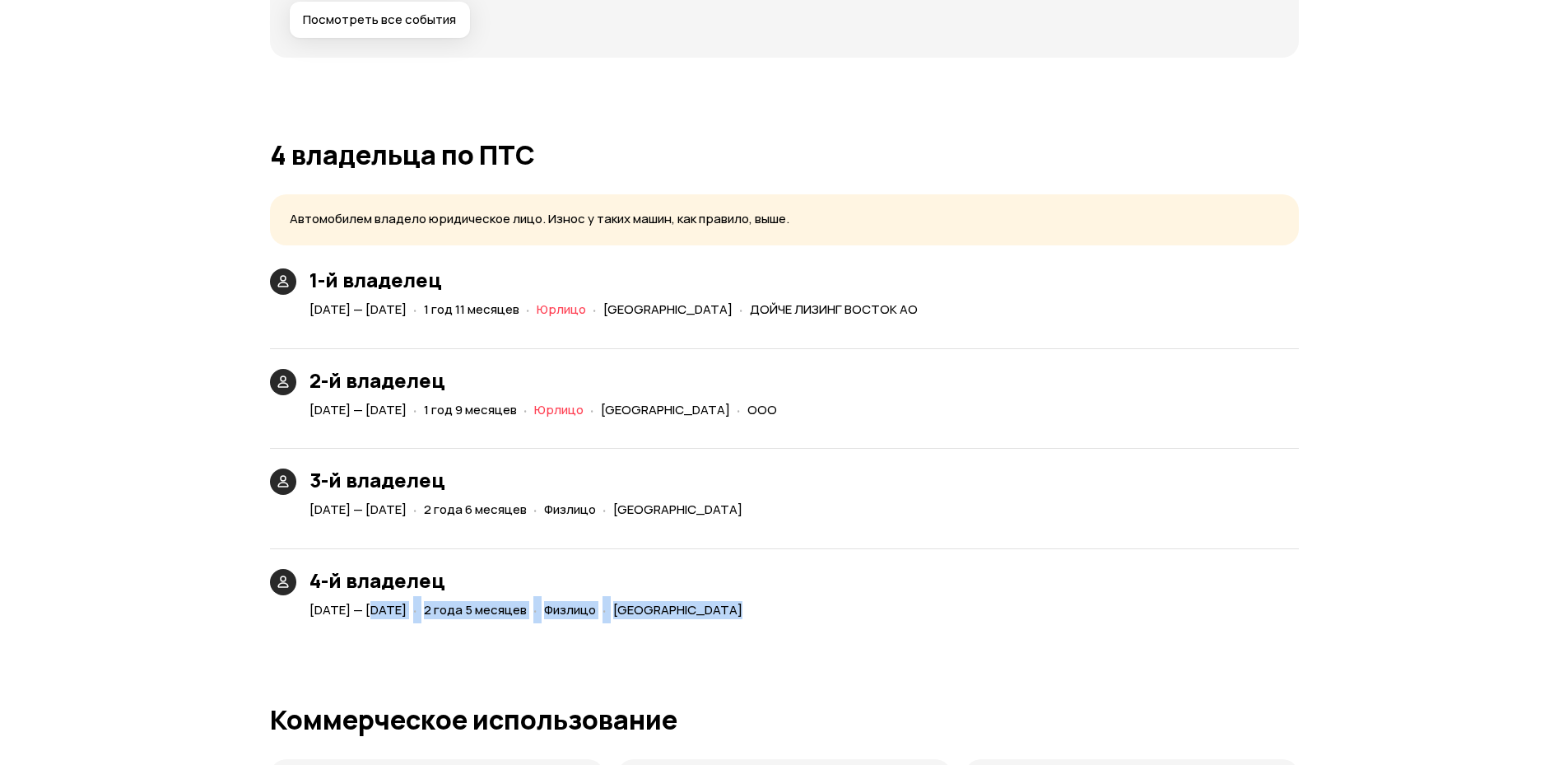
drag, startPoint x: 369, startPoint y: 603, endPoint x: 860, endPoint y: 584, distance: 491.4
click at [749, 592] on div "4-й владелец [DATE] — [DATE] · 2 года 5 месяцев · Физлицо · [GEOGRAPHIC_DATA]" at bounding box center [529, 596] width 440 height 54
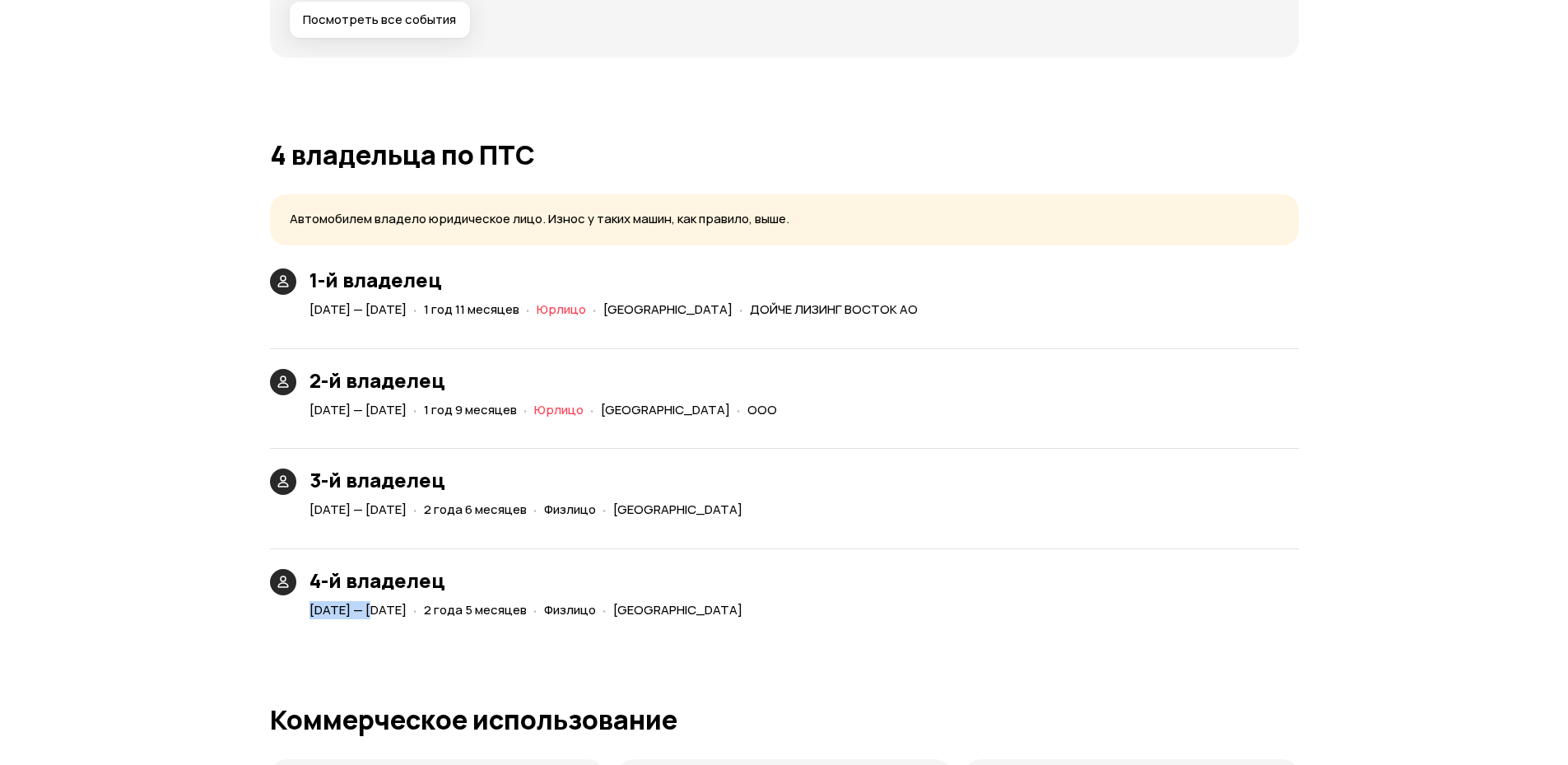
click at [749, 578] on h3 "4-й владелец" at bounding box center [529, 580] width 440 height 23
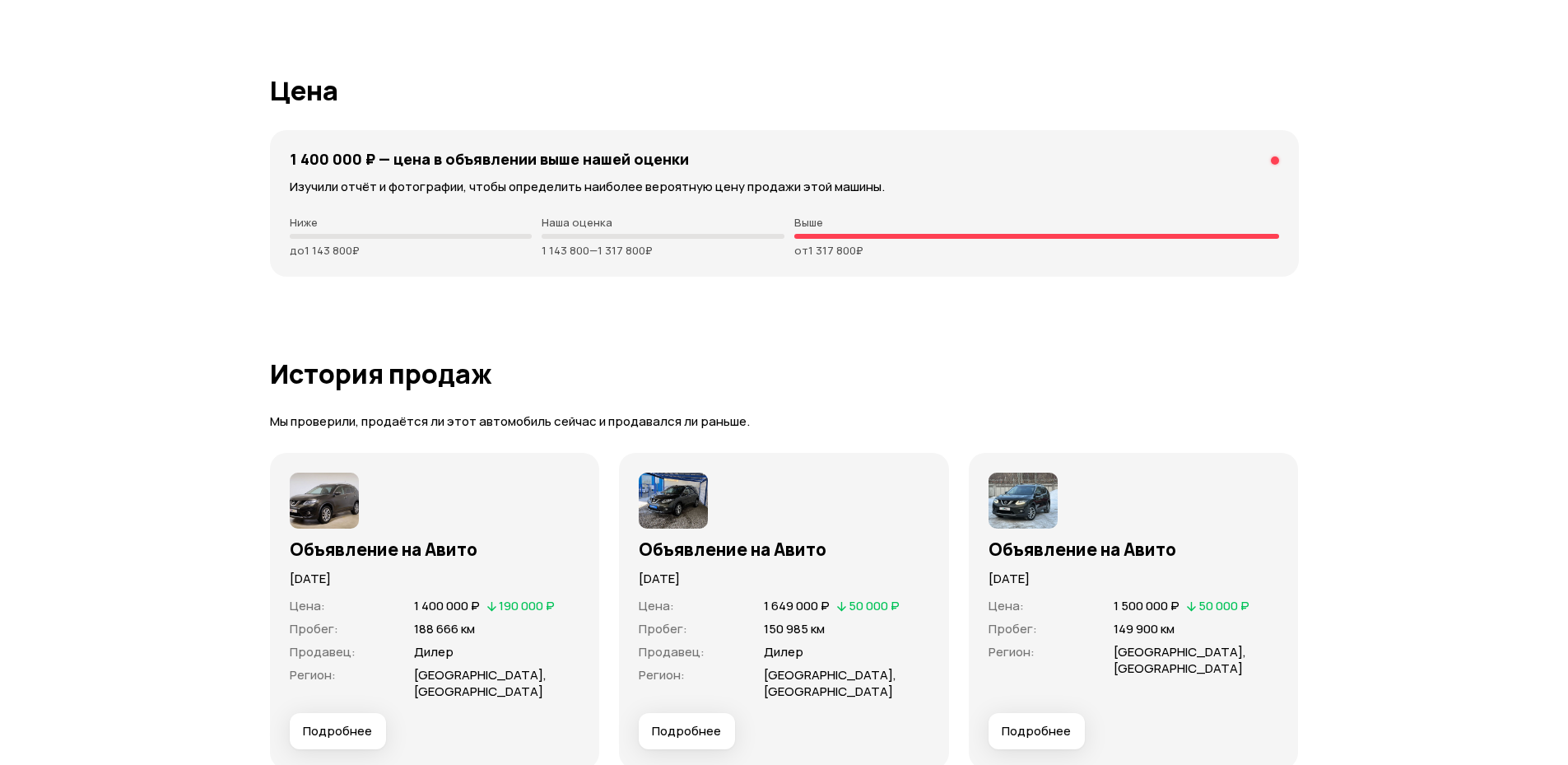
scroll to position [4547, 0]
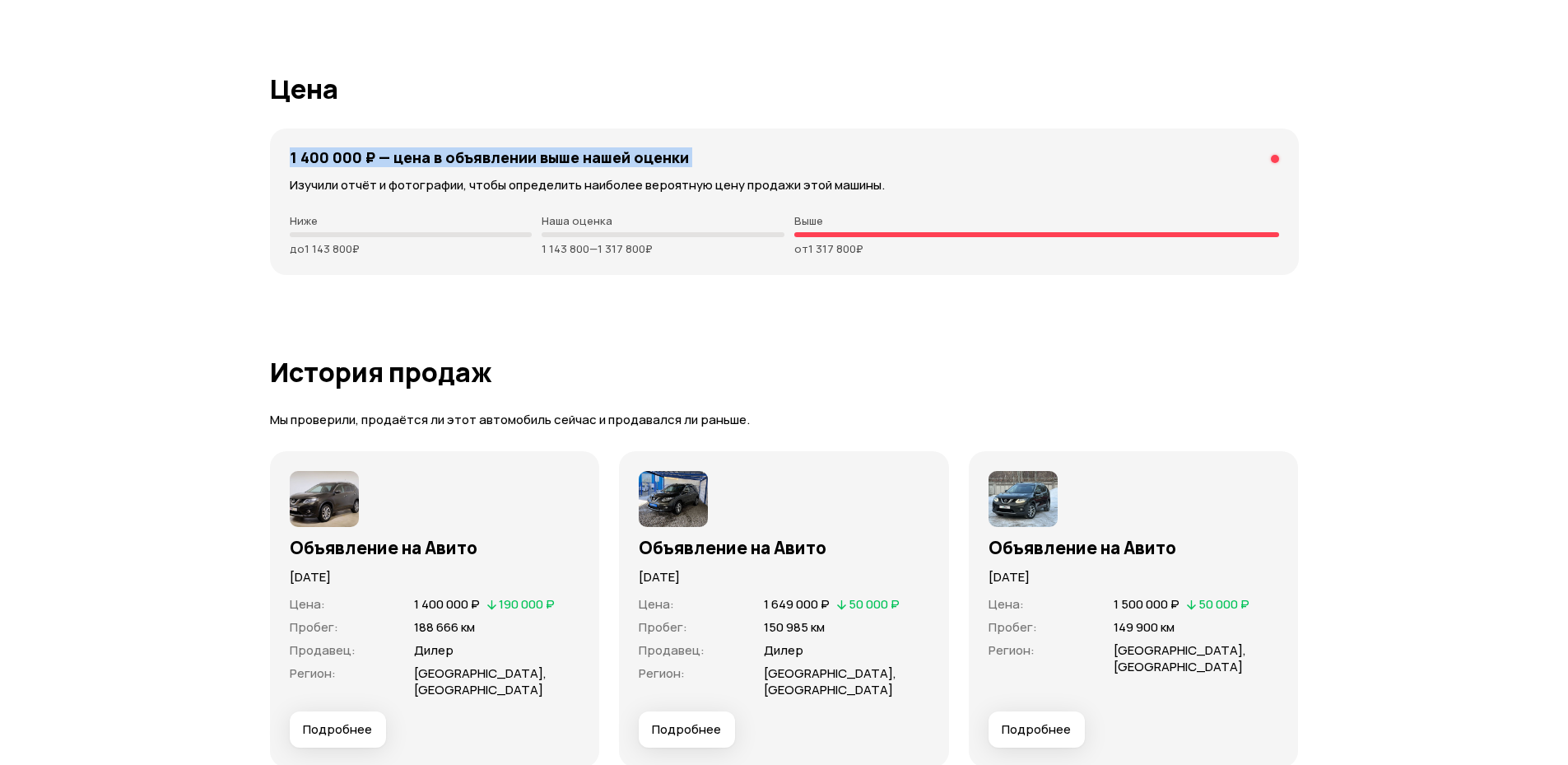
drag, startPoint x: 280, startPoint y: 158, endPoint x: 687, endPoint y: 169, distance: 407.1
click at [687, 169] on div "1 400 000 ₽ — цена в объявлении выше нашей оценки Изучили отчёт и фотографии, ч…" at bounding box center [784, 201] width 1029 height 146
click at [687, 169] on div "1 400 000 ₽ — цена в объявлении выше нашей оценки Изучили отчёт и фотографии, ч…" at bounding box center [784, 201] width 1029 height 146
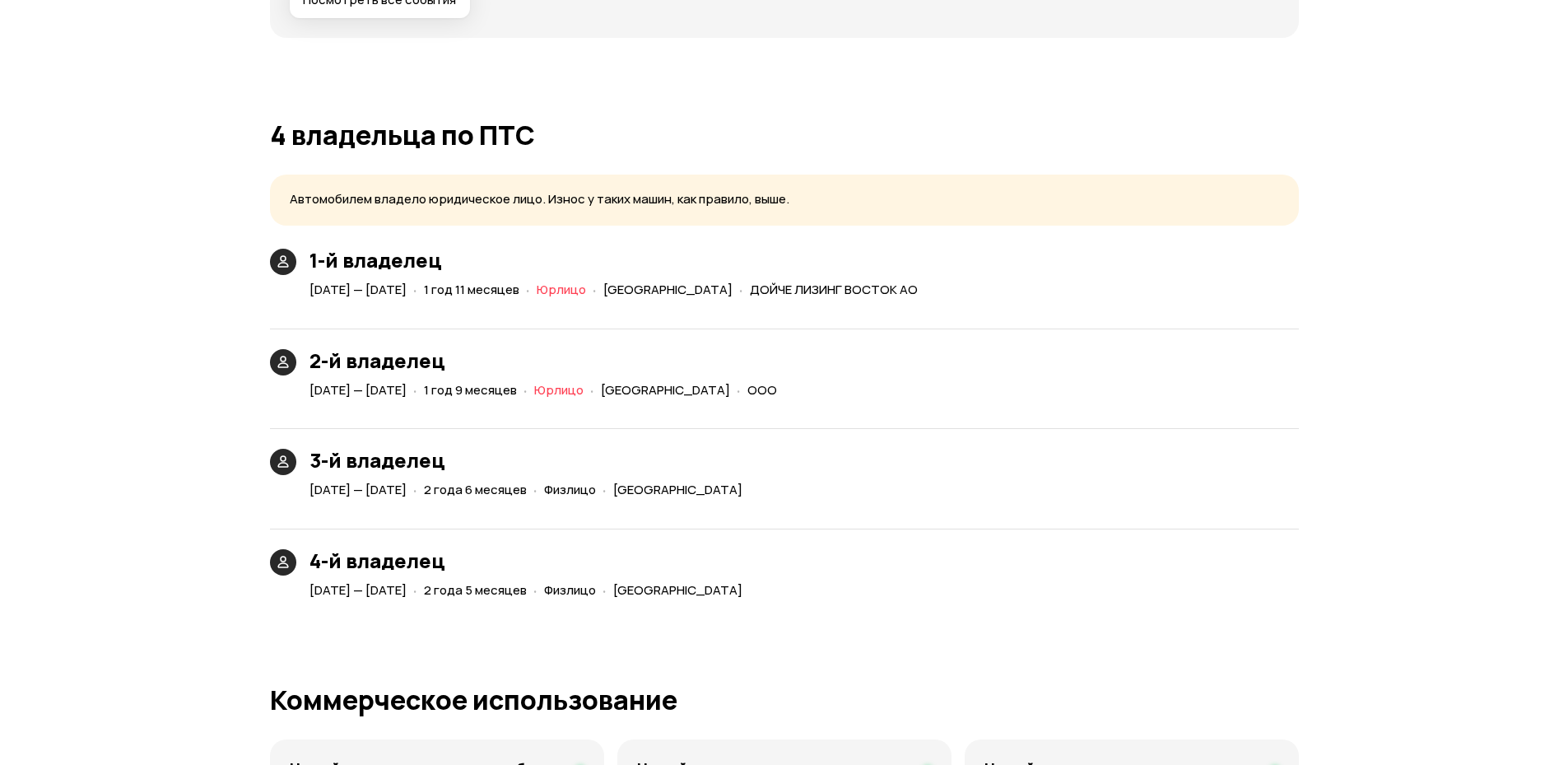
scroll to position [3558, 0]
